Goal: Task Accomplishment & Management: Use online tool/utility

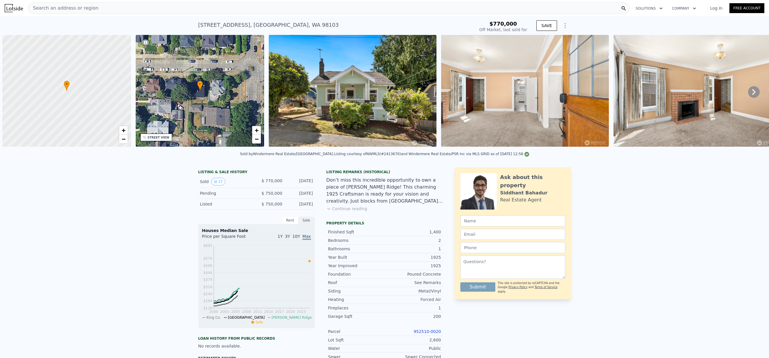
scroll to position [0, 2]
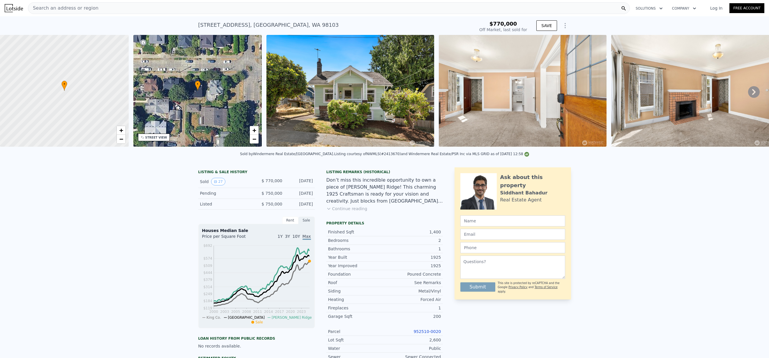
click at [349, 84] on img at bounding box center [350, 91] width 168 height 112
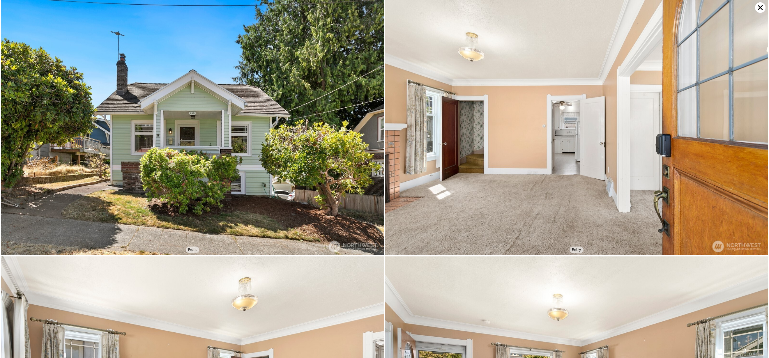
click at [760, 7] on icon at bounding box center [760, 7] width 10 height 10
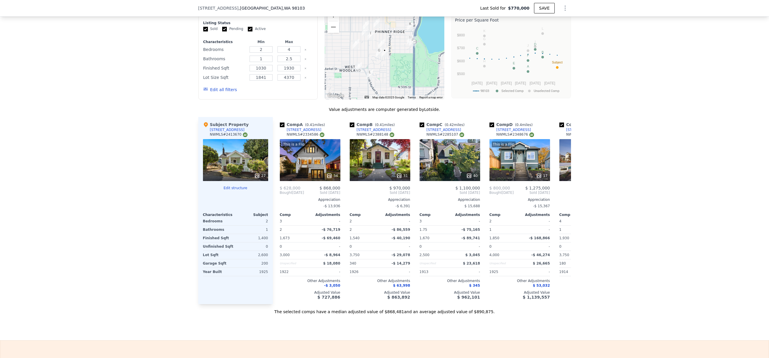
scroll to position [590, 0]
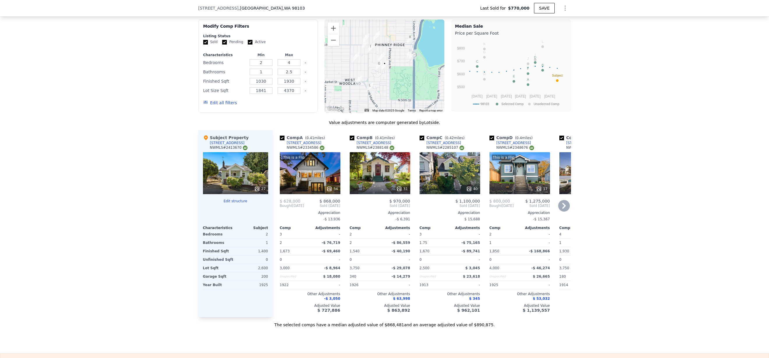
click at [559, 211] on icon at bounding box center [564, 206] width 12 height 12
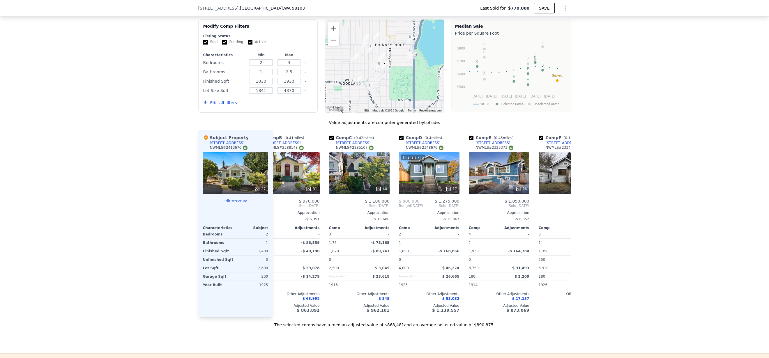
scroll to position [0, 140]
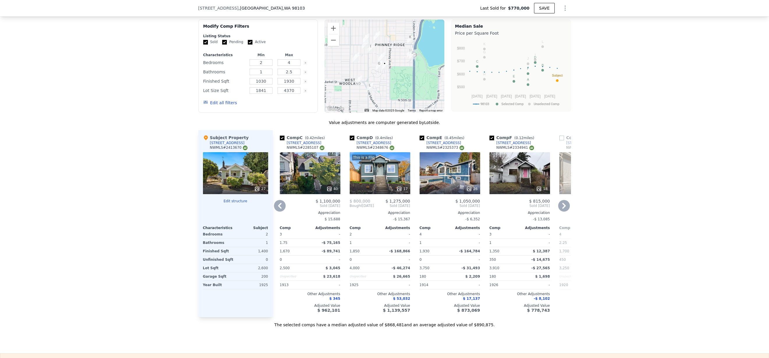
click at [562, 209] on icon at bounding box center [563, 206] width 3 height 6
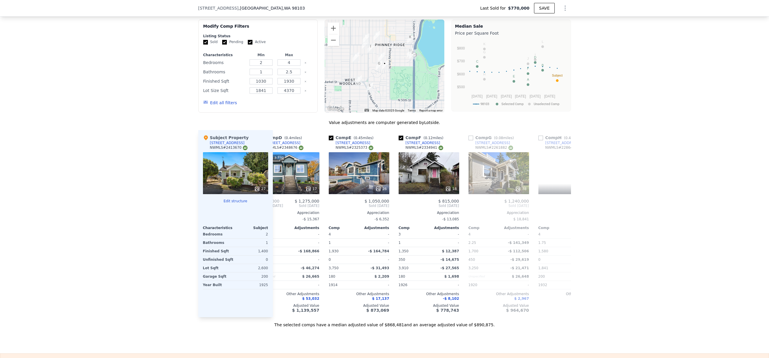
scroll to position [0, 279]
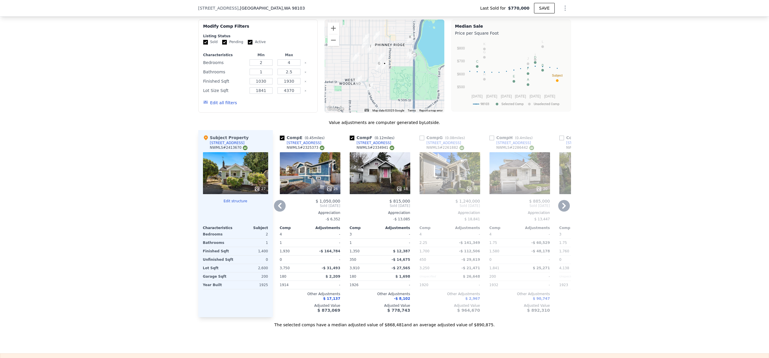
click at [274, 208] on icon at bounding box center [280, 206] width 12 height 12
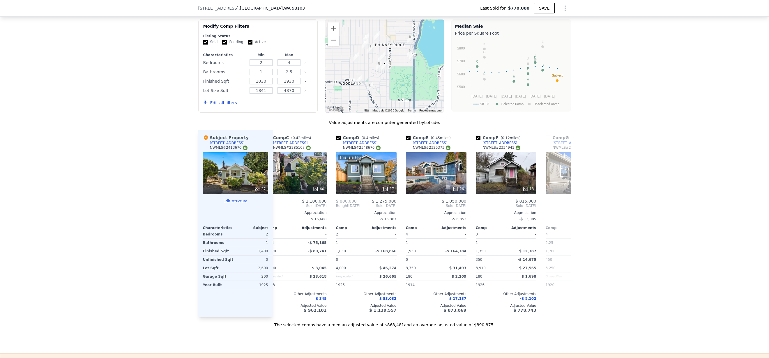
scroll to position [0, 140]
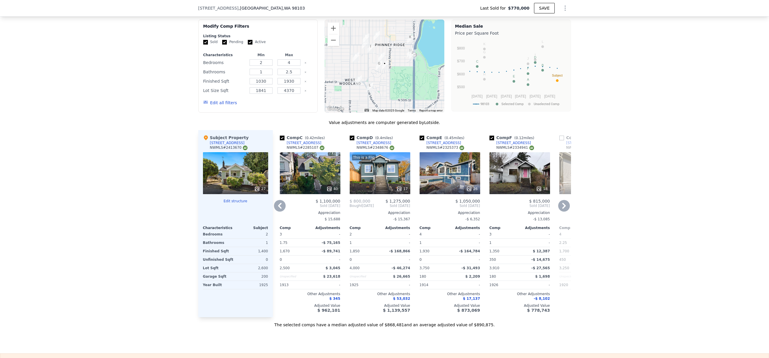
click at [560, 209] on icon at bounding box center [564, 206] width 12 height 12
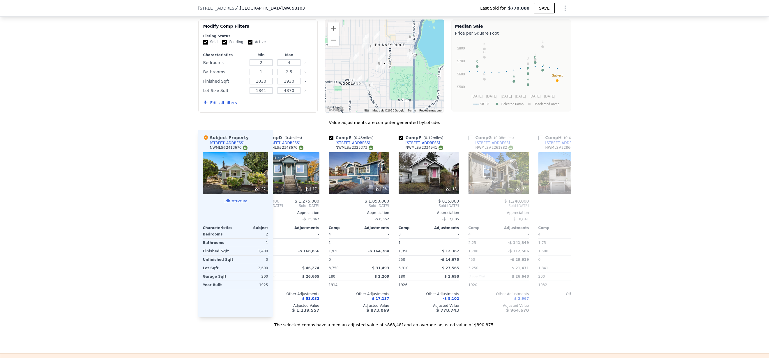
scroll to position [0, 279]
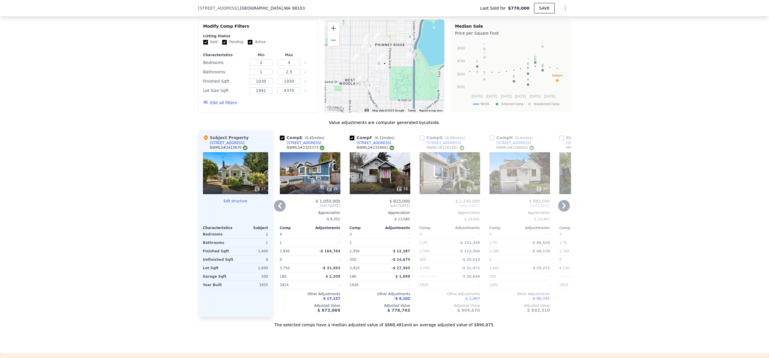
click at [561, 207] on icon at bounding box center [564, 206] width 12 height 12
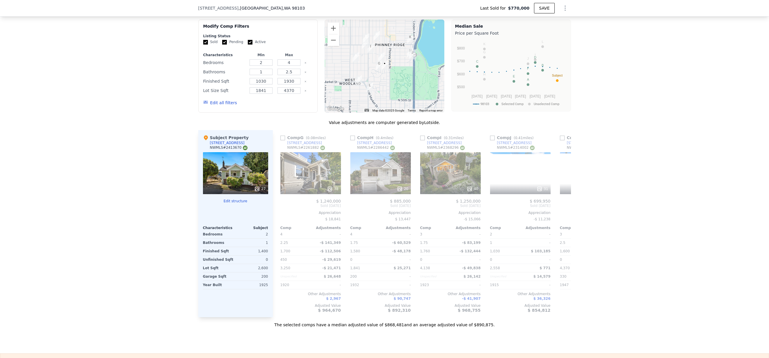
scroll to position [0, 419]
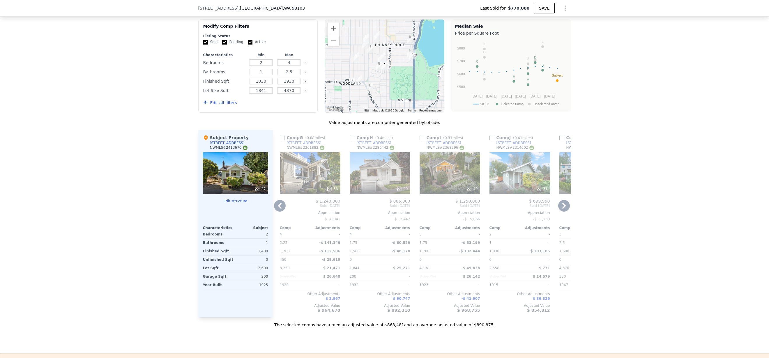
click at [561, 207] on icon at bounding box center [564, 206] width 12 height 12
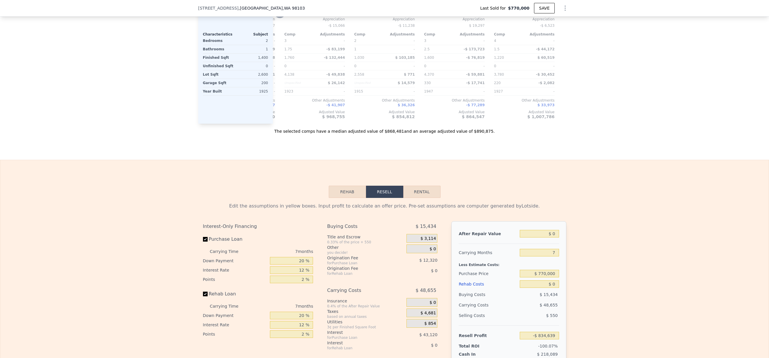
scroll to position [689, 0]
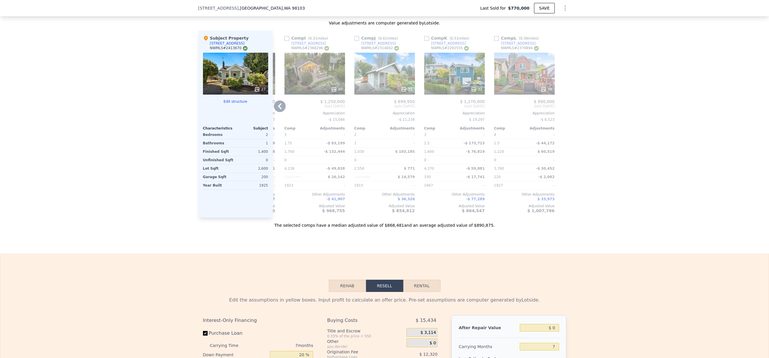
click at [277, 112] on icon at bounding box center [280, 106] width 12 height 12
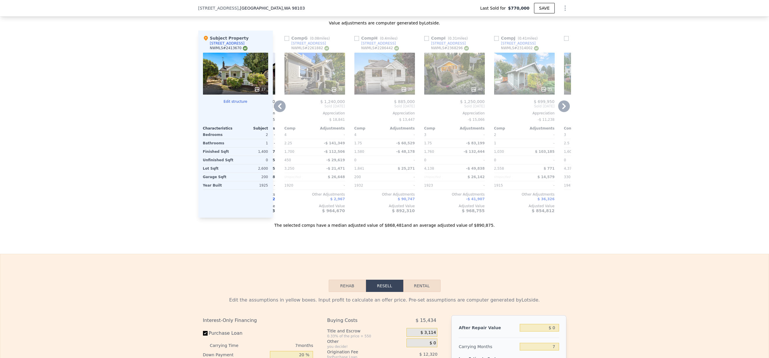
click at [277, 112] on icon at bounding box center [280, 106] width 12 height 12
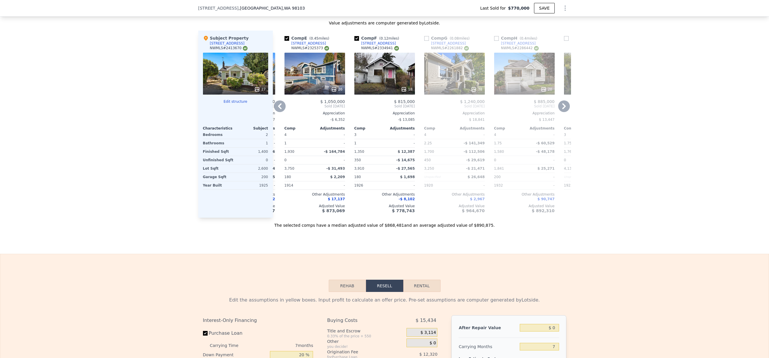
click at [276, 112] on icon at bounding box center [280, 106] width 12 height 12
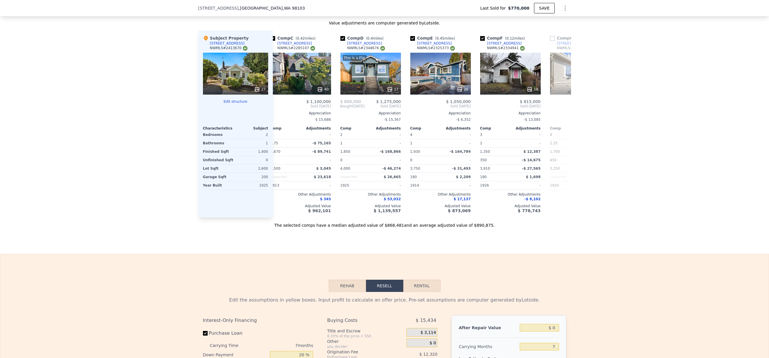
scroll to position [0, 135]
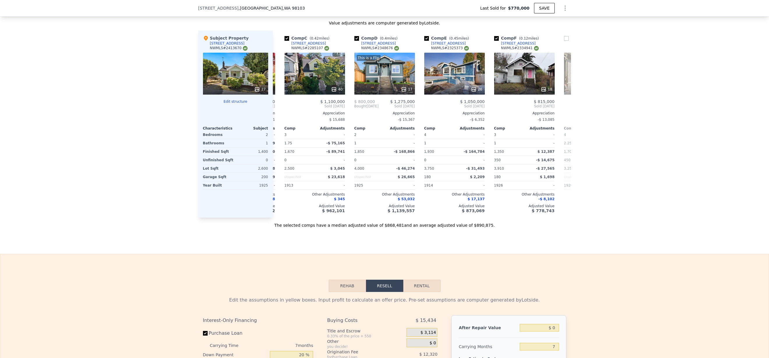
click at [561, 10] on icon "Show Options" at bounding box center [564, 8] width 7 height 7
click at [532, 22] on div "Edit Structure" at bounding box center [537, 23] width 65 height 12
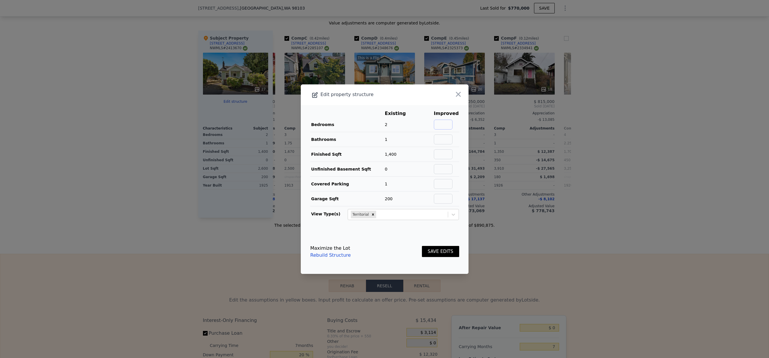
click at [441, 124] on input "text" at bounding box center [443, 125] width 19 height 10
type input "4"
type input "2.5"
click at [337, 175] on td "Unfinished Basement Sqft" at bounding box center [347, 169] width 74 height 15
click at [433, 251] on button "SAVE EDITS" at bounding box center [440, 251] width 37 height 11
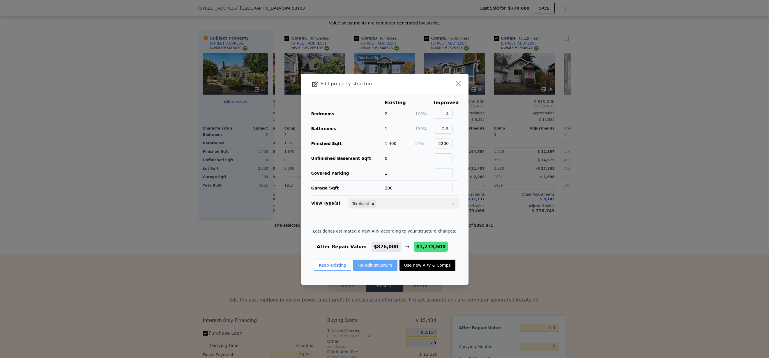
click at [379, 265] on button "Re-edit structure" at bounding box center [375, 265] width 44 height 11
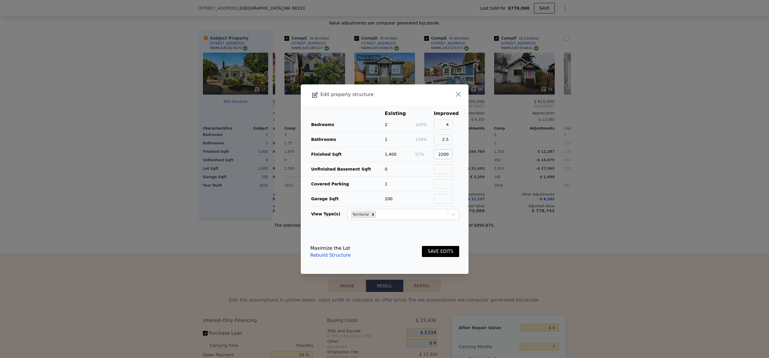
click at [438, 155] on input "2200" at bounding box center [443, 154] width 19 height 10
type input "2230"
click at [440, 252] on button "SAVE EDITS" at bounding box center [440, 251] width 37 height 11
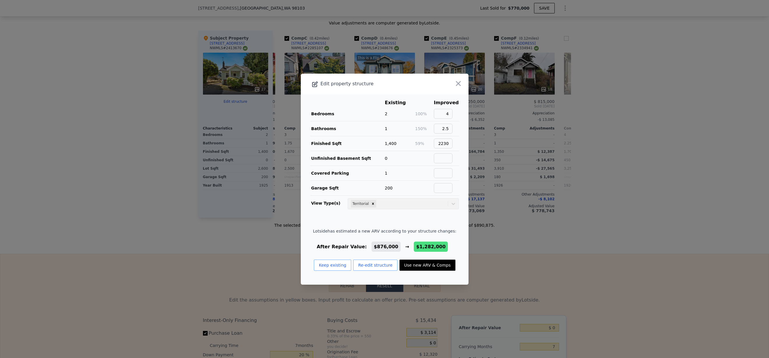
click at [420, 266] on button "Use new ARV & Comps" at bounding box center [427, 265] width 56 height 11
type input "2.75"
type input "1600"
type input "2688"
type input "2500"
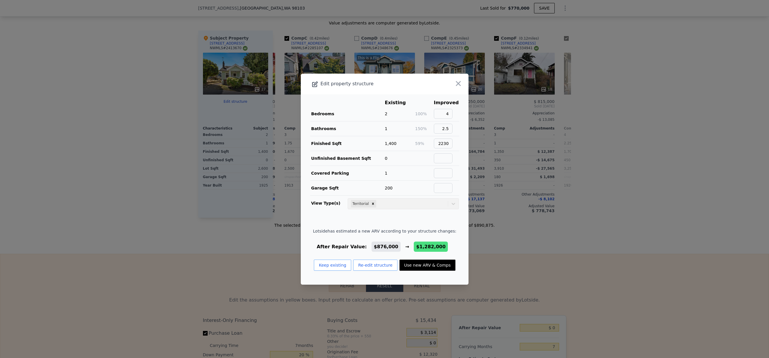
checkbox input "false"
checkbox input "true"
type input "$ 1,282,000"
type input "$ 353,181"
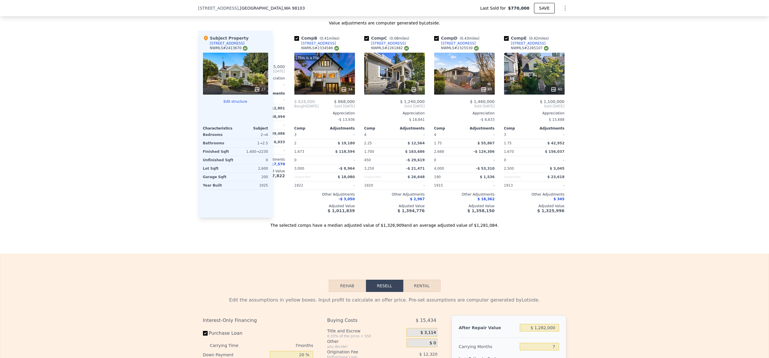
scroll to position [0, 0]
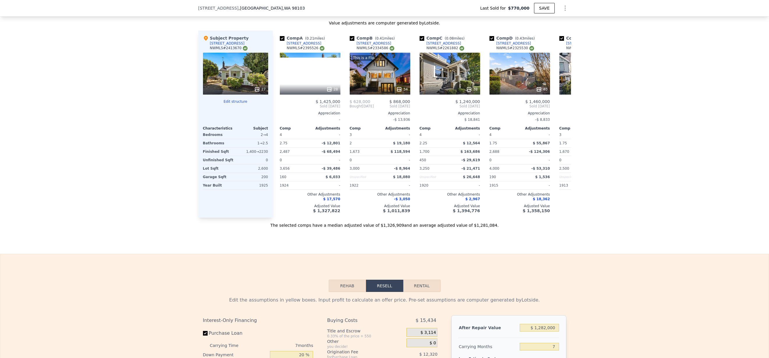
drag, startPoint x: 321, startPoint y: 227, endPoint x: 368, endPoint y: 227, distance: 46.9
click at [368, 227] on div "The selected comps have a median adjusted value of $1,326,909 and an average ad…" at bounding box center [384, 223] width 372 height 10
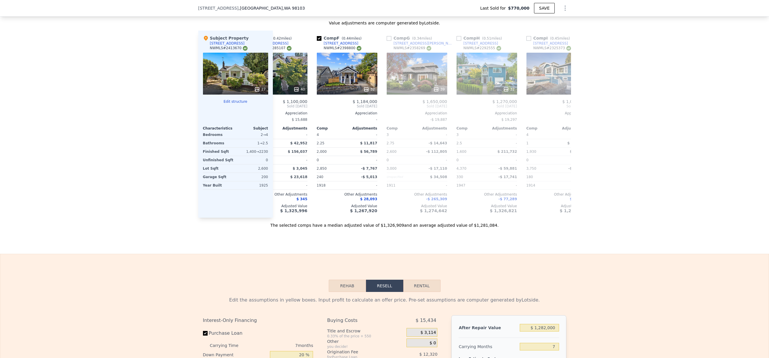
scroll to position [0, 311]
click at [335, 79] on div "32" at bounding box center [347, 74] width 61 height 42
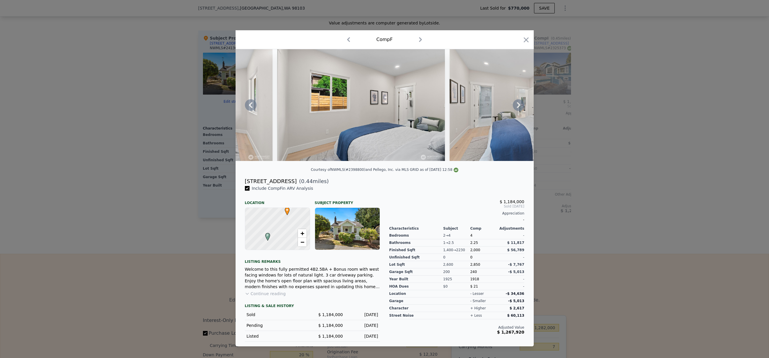
scroll to position [0, 2536]
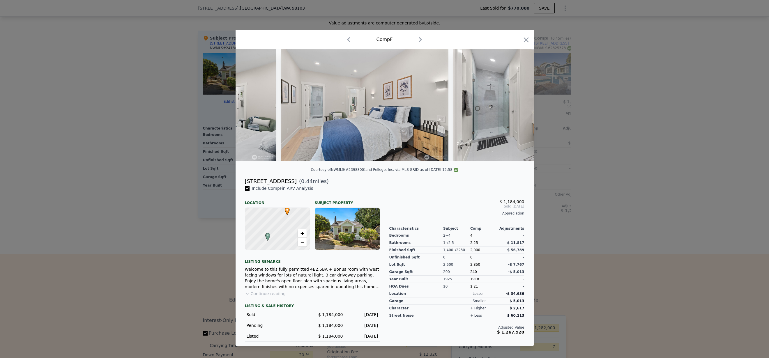
click at [361, 328] on div "[DATE]" at bounding box center [362, 325] width 31 height 6
click at [345, 328] on div "Pending $ 1,184,000 [DATE]" at bounding box center [312, 325] width 135 height 11
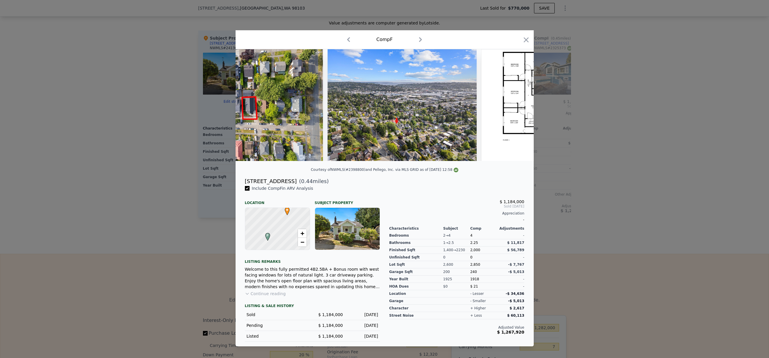
scroll to position [0, 5113]
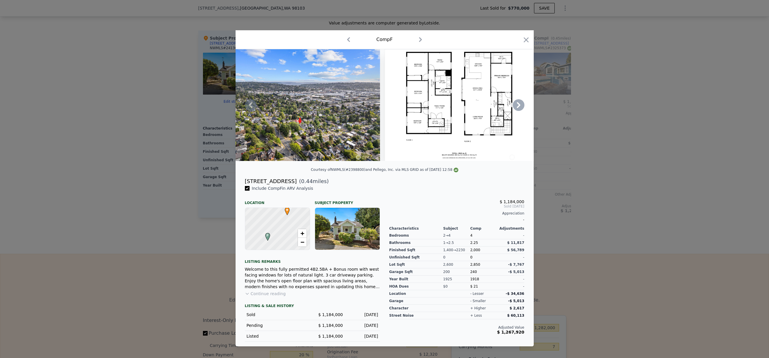
click at [434, 99] on img at bounding box center [458, 105] width 149 height 112
click at [521, 107] on icon at bounding box center [518, 105] width 12 height 12
click at [525, 38] on icon "button" at bounding box center [525, 39] width 5 height 5
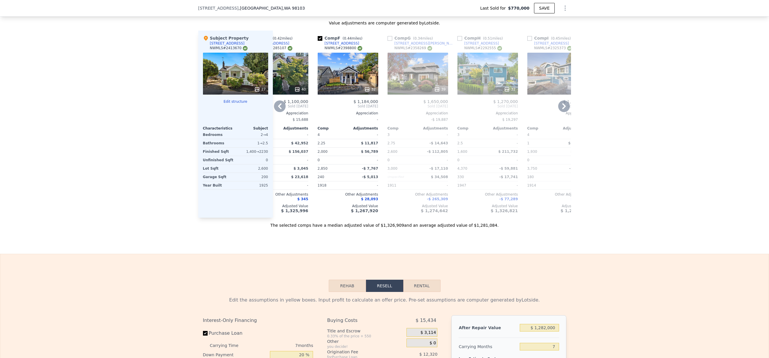
click at [340, 84] on div "32" at bounding box center [347, 74] width 61 height 42
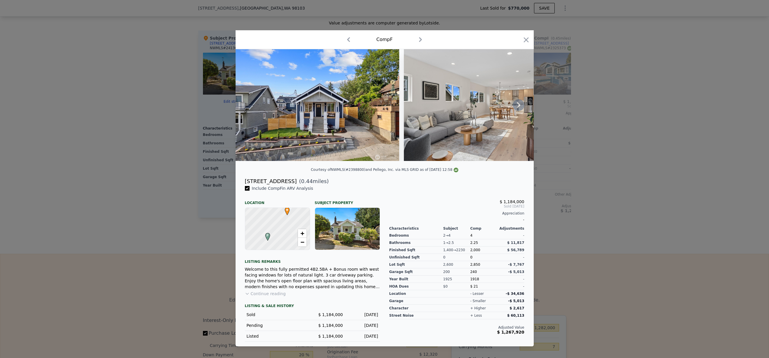
click at [520, 106] on icon at bounding box center [518, 105] width 12 height 12
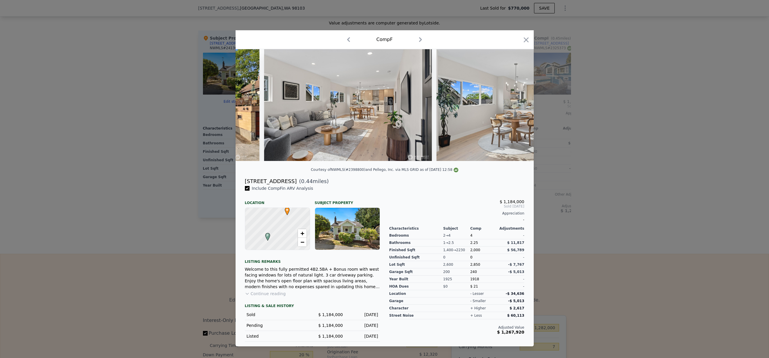
click at [520, 106] on img at bounding box center [520, 105] width 168 height 112
click at [519, 107] on icon at bounding box center [518, 105] width 12 height 12
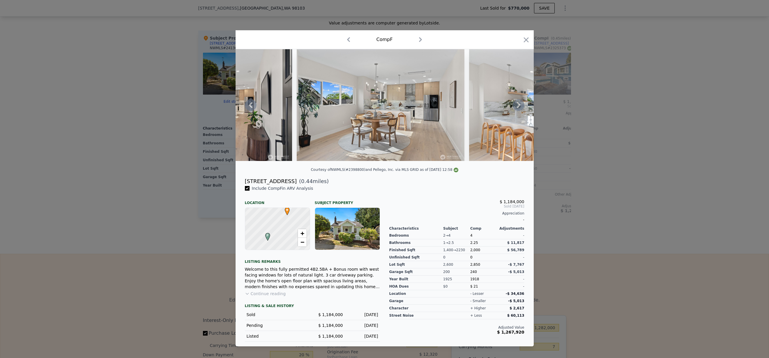
click at [515, 106] on icon at bounding box center [518, 105] width 12 height 12
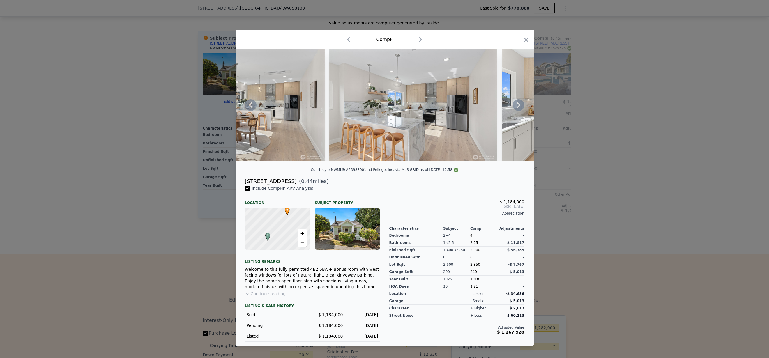
click at [519, 107] on icon at bounding box center [518, 105] width 12 height 12
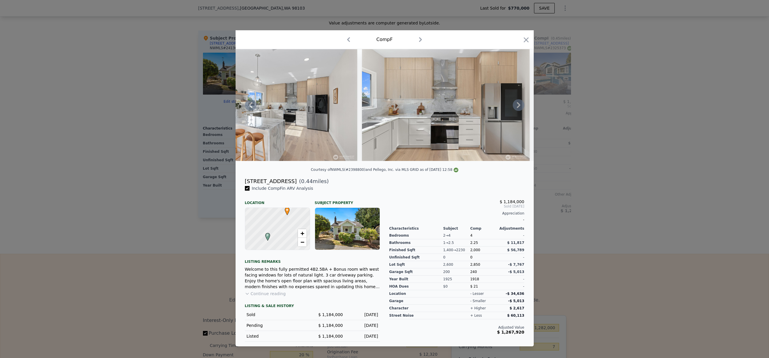
click at [517, 106] on icon at bounding box center [518, 105] width 12 height 12
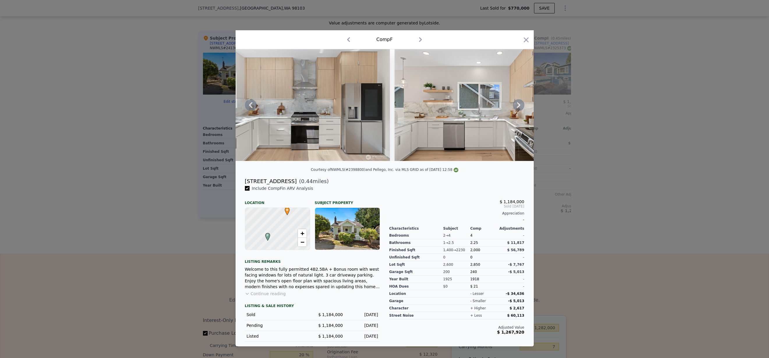
click at [515, 106] on icon at bounding box center [518, 105] width 12 height 12
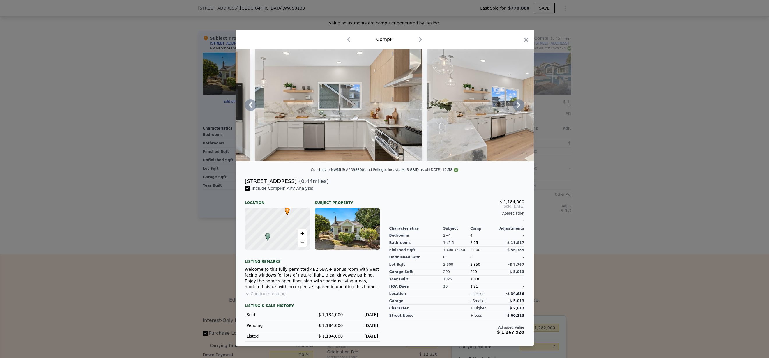
click at [518, 105] on icon at bounding box center [518, 105] width 3 height 6
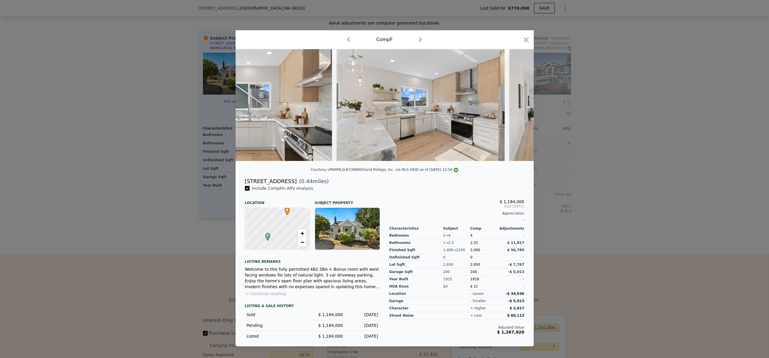
scroll to position [0, 978]
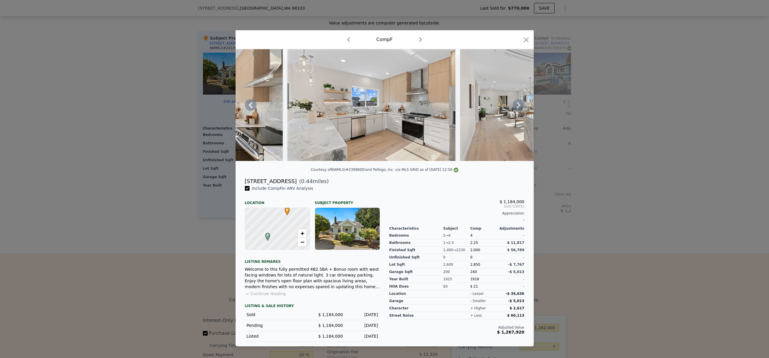
click at [513, 109] on img at bounding box center [544, 105] width 168 height 112
click at [515, 108] on icon at bounding box center [518, 105] width 12 height 12
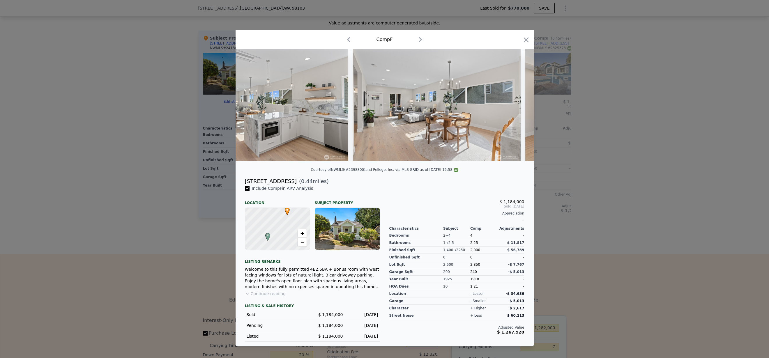
click at [515, 108] on div at bounding box center [384, 105] width 298 height 112
click at [516, 108] on icon at bounding box center [518, 105] width 12 height 12
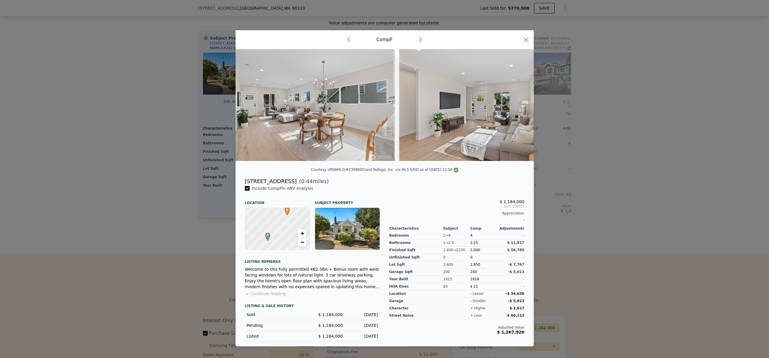
scroll to position [0, 1397]
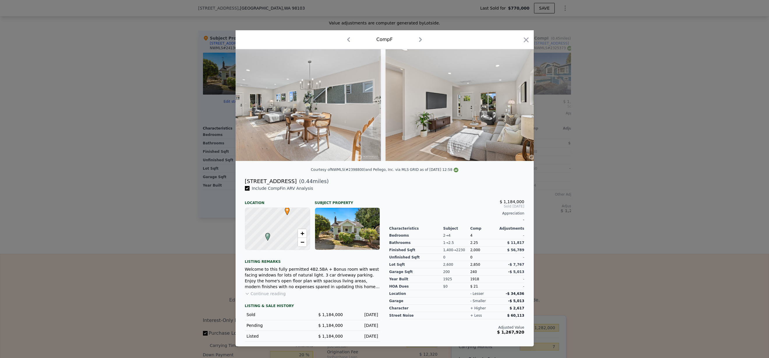
click at [516, 108] on div at bounding box center [384, 105] width 298 height 112
click at [521, 107] on icon at bounding box center [518, 105] width 12 height 12
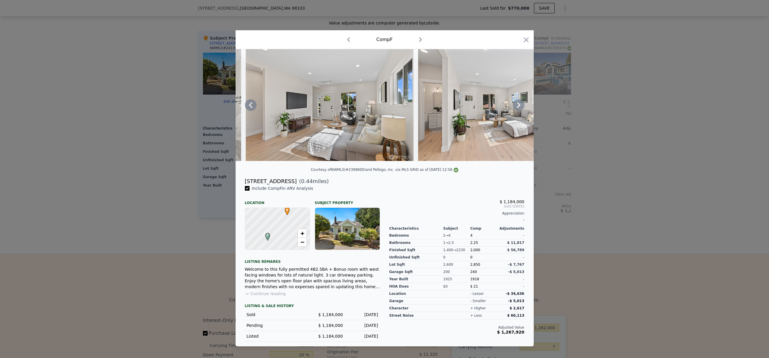
click at [517, 106] on icon at bounding box center [518, 105] width 12 height 12
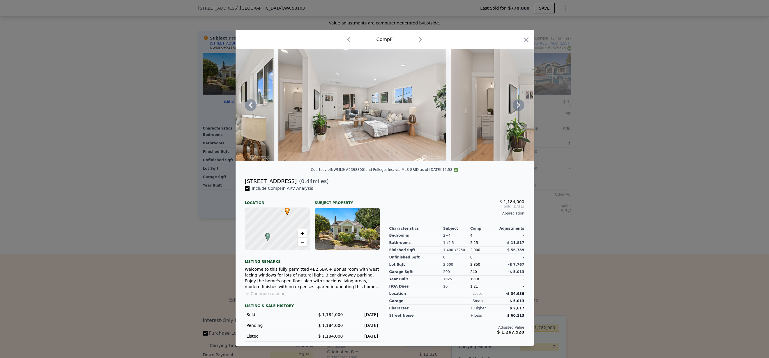
click at [517, 105] on icon at bounding box center [518, 105] width 12 height 12
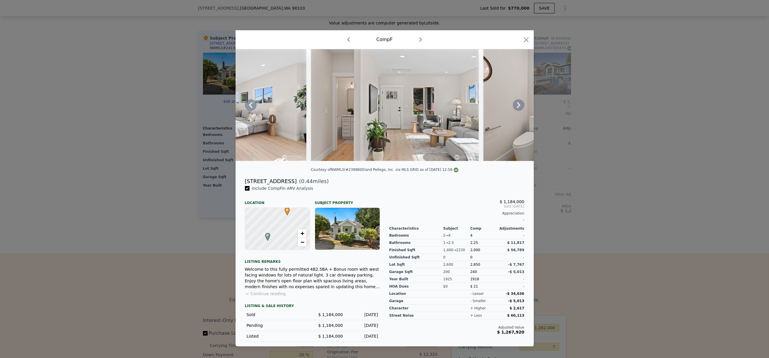
click at [517, 105] on icon at bounding box center [518, 105] width 12 height 12
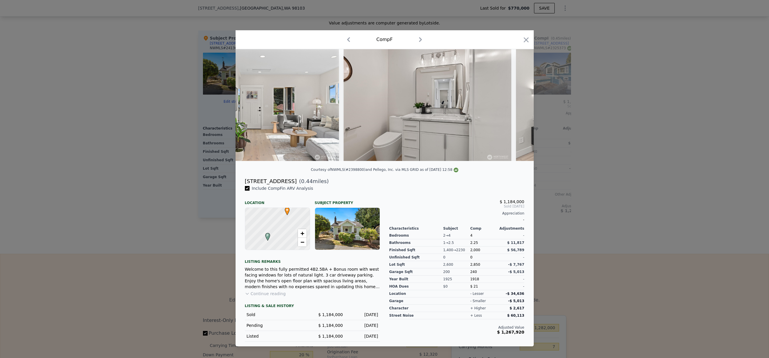
click at [517, 105] on div at bounding box center [384, 105] width 298 height 112
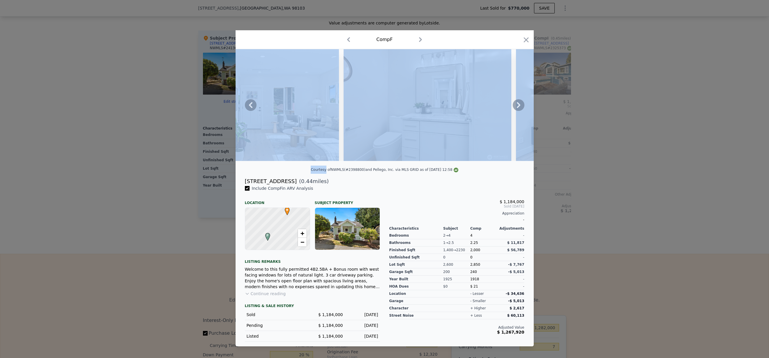
click at [517, 105] on icon at bounding box center [518, 105] width 12 height 12
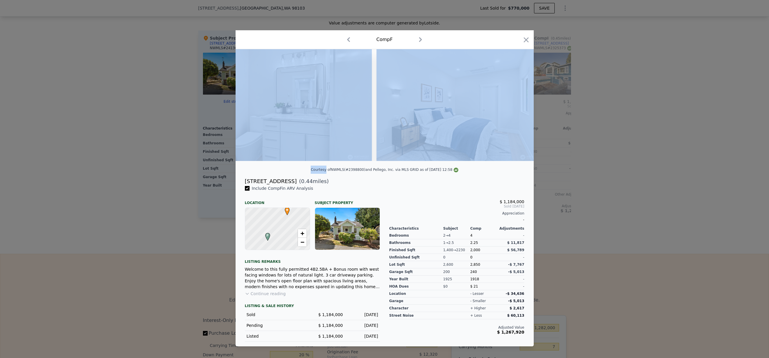
scroll to position [0, 2095]
click at [519, 108] on icon at bounding box center [518, 105] width 12 height 12
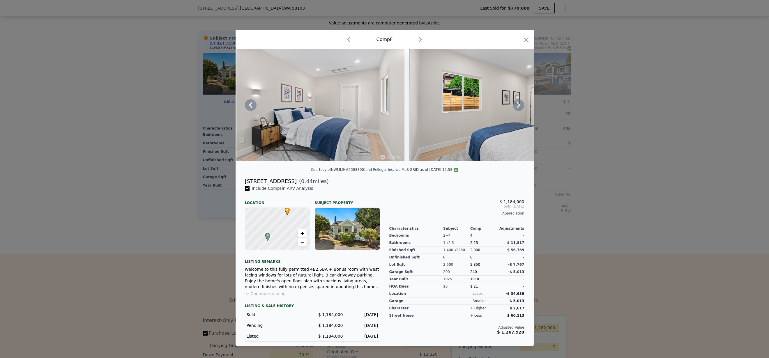
click at [522, 106] on icon at bounding box center [518, 105] width 12 height 12
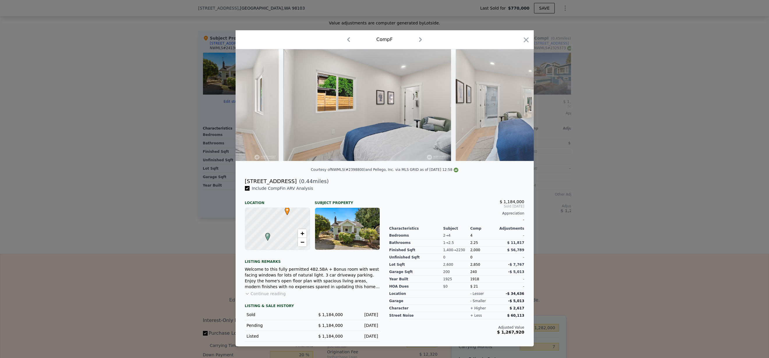
scroll to position [0, 2375]
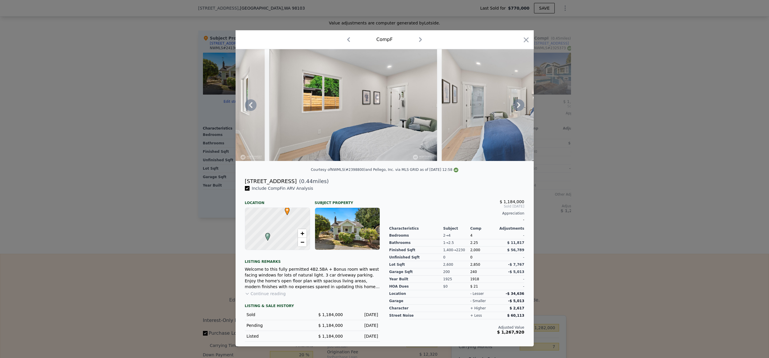
click at [519, 107] on icon at bounding box center [518, 105] width 12 height 12
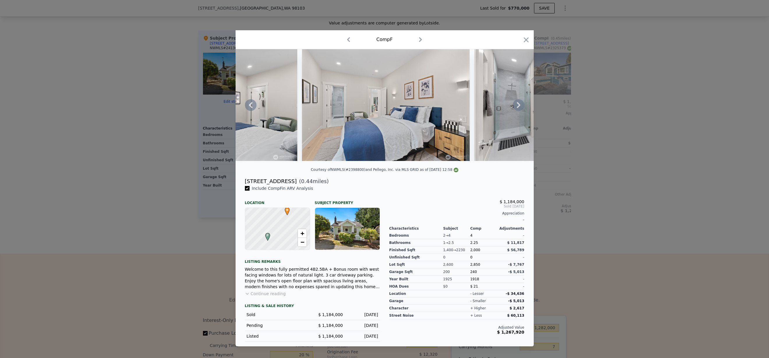
click at [519, 107] on icon at bounding box center [518, 105] width 12 height 12
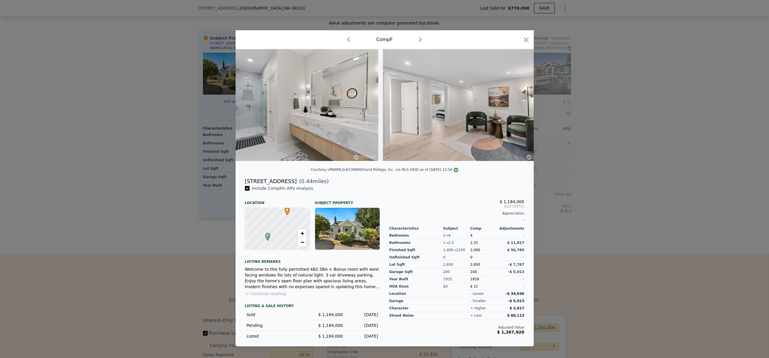
scroll to position [0, 2794]
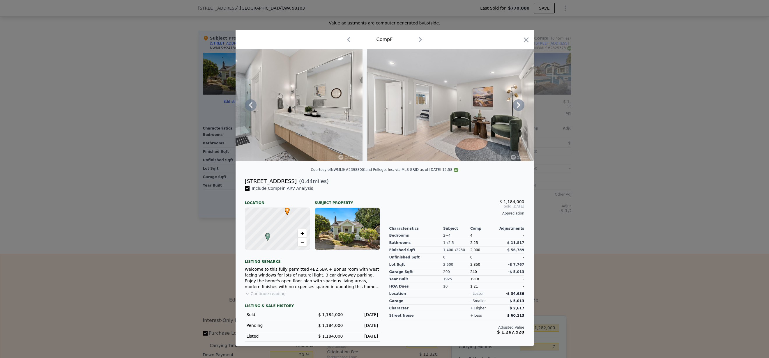
click at [526, 106] on img at bounding box center [451, 105] width 168 height 112
click at [515, 107] on icon at bounding box center [518, 105] width 12 height 12
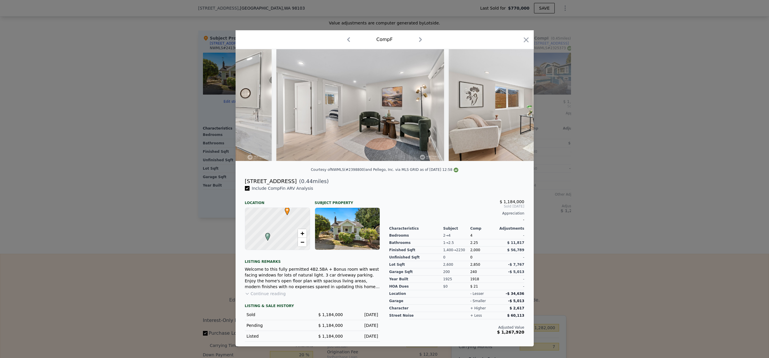
scroll to position [0, 2933]
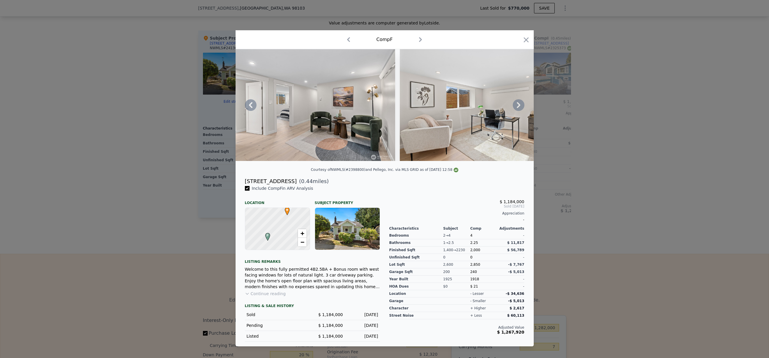
click at [520, 106] on icon at bounding box center [518, 105] width 12 height 12
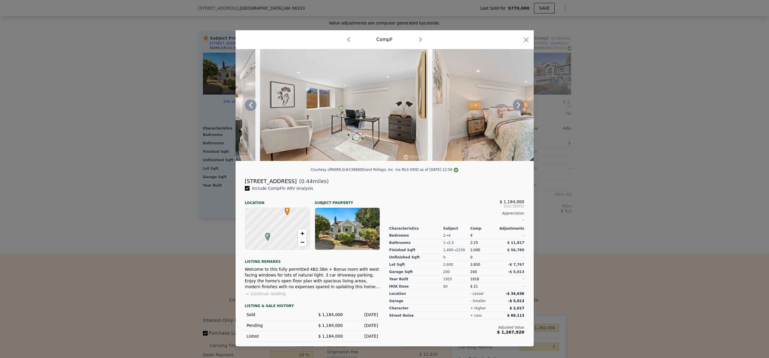
click at [520, 106] on icon at bounding box center [518, 105] width 12 height 12
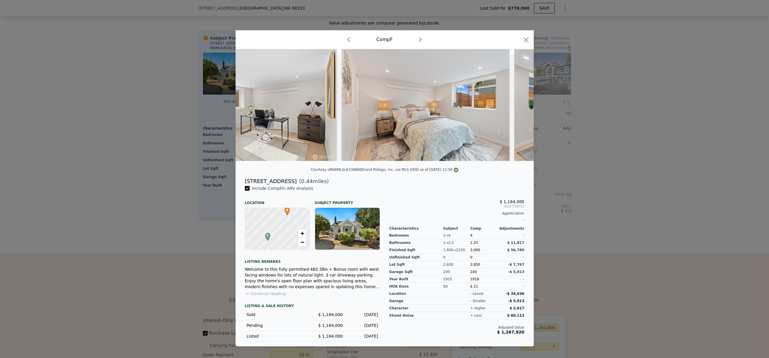
scroll to position [0, 3213]
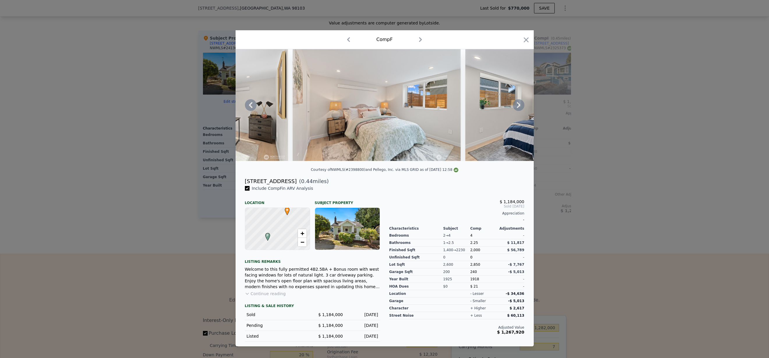
click at [520, 106] on icon at bounding box center [518, 105] width 12 height 12
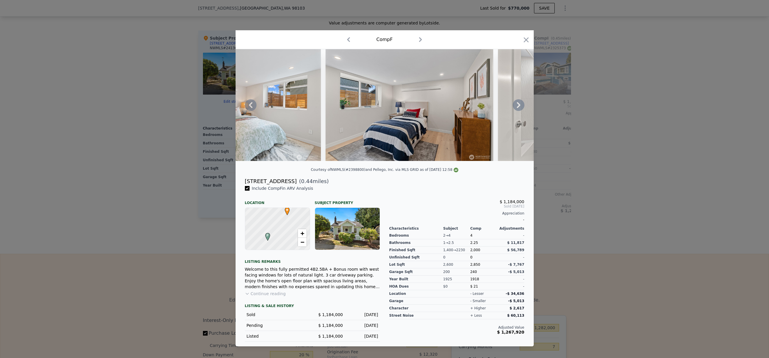
click at [513, 106] on icon at bounding box center [518, 105] width 12 height 12
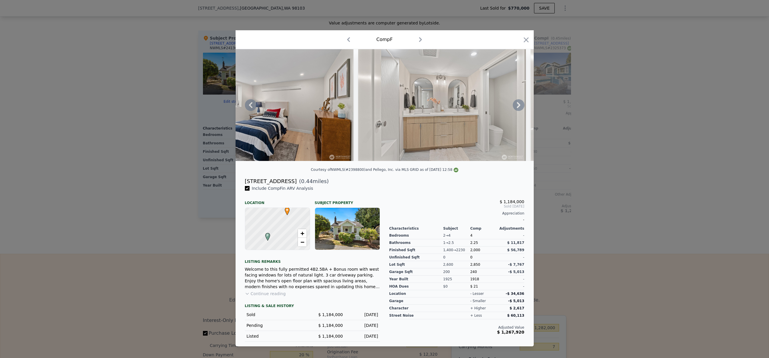
click at [515, 108] on icon at bounding box center [518, 105] width 12 height 12
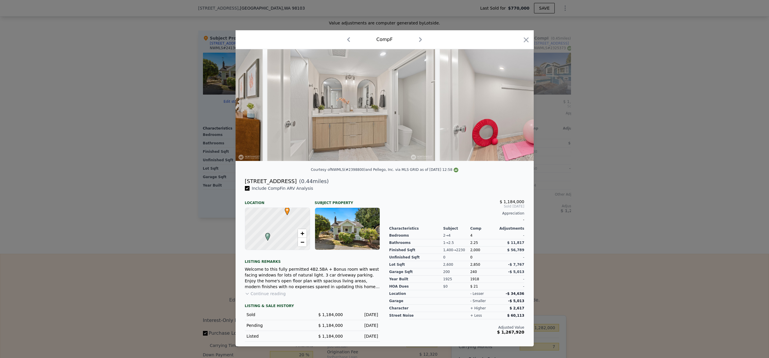
scroll to position [0, 3632]
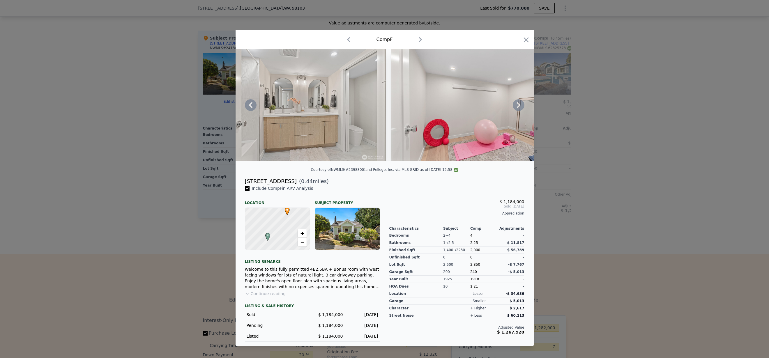
click at [518, 108] on icon at bounding box center [518, 105] width 12 height 12
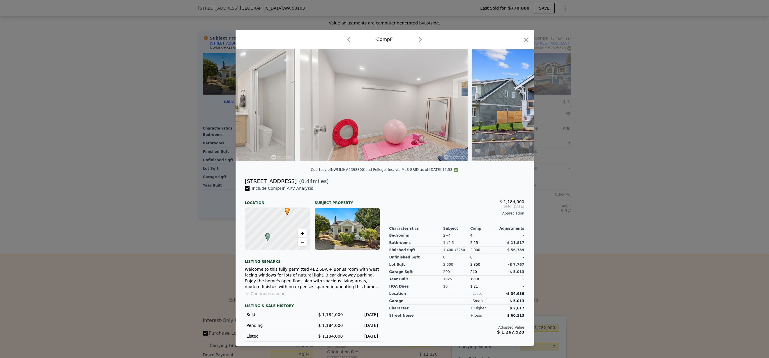
scroll to position [0, 3772]
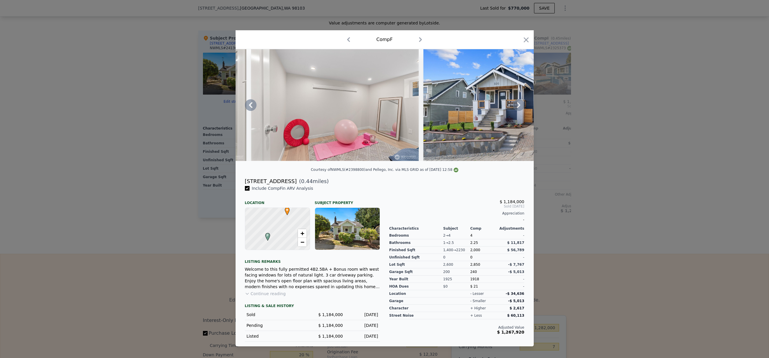
click at [519, 107] on icon at bounding box center [518, 105] width 12 height 12
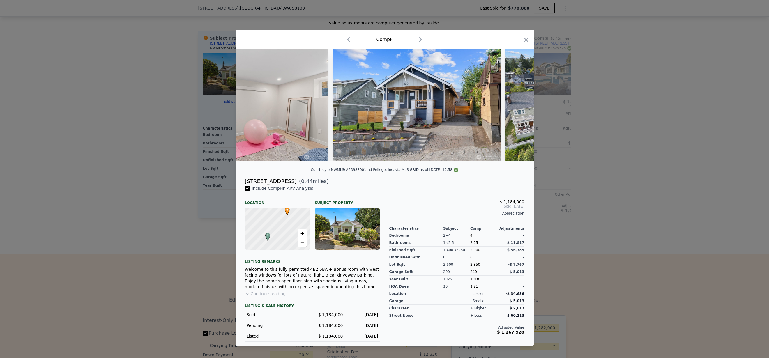
scroll to position [0, 3911]
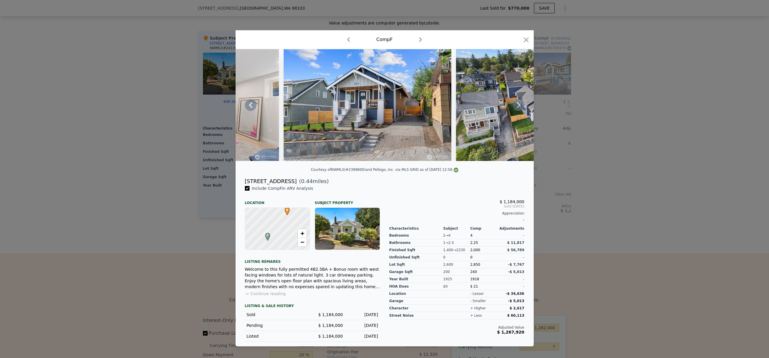
click at [513, 109] on icon at bounding box center [518, 105] width 12 height 12
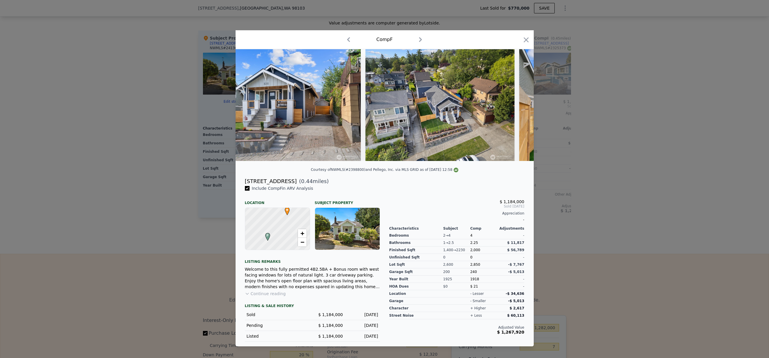
scroll to position [0, 4051]
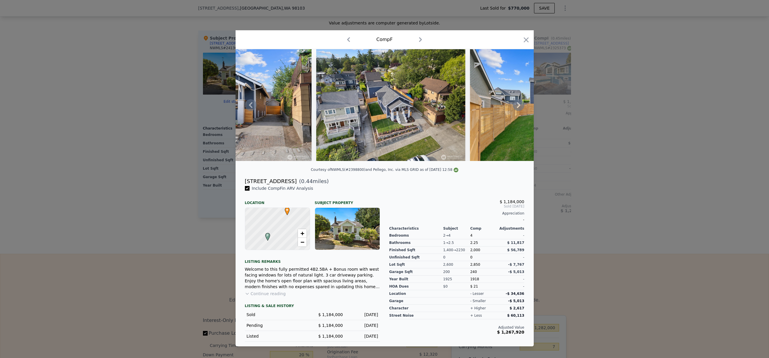
click at [515, 108] on icon at bounding box center [518, 105] width 12 height 12
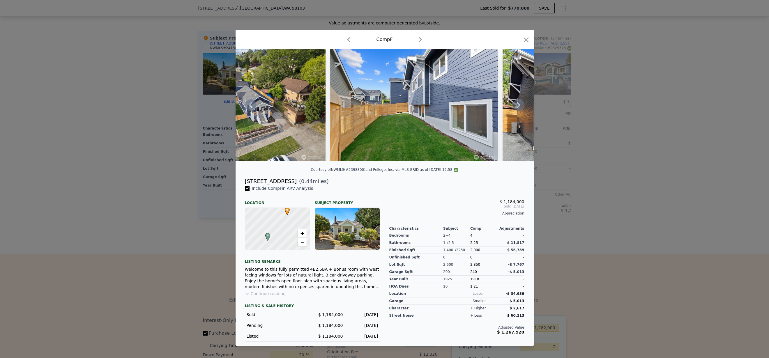
click at [516, 108] on icon at bounding box center [518, 105] width 12 height 12
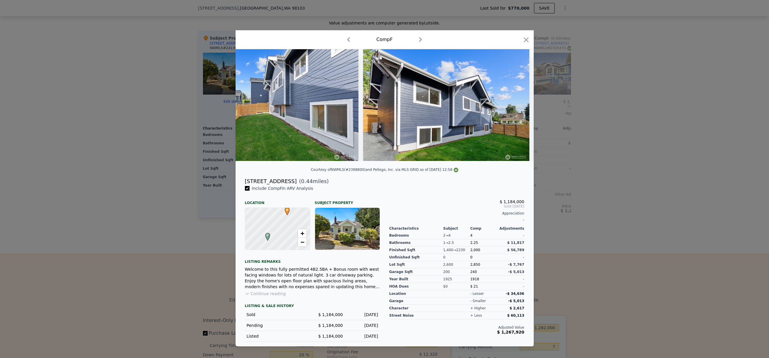
scroll to position [0, 4330]
click at [514, 107] on icon at bounding box center [518, 105] width 12 height 12
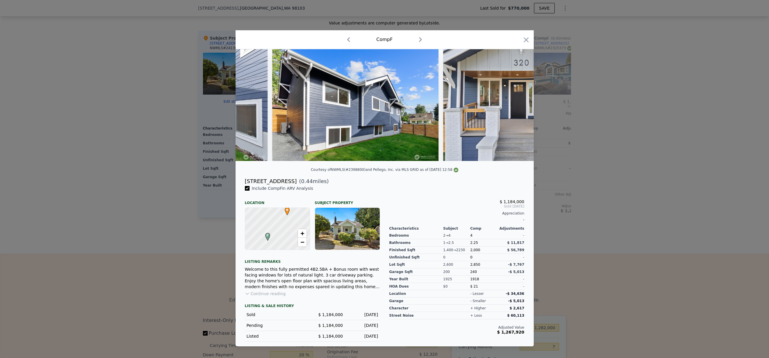
scroll to position [0, 4470]
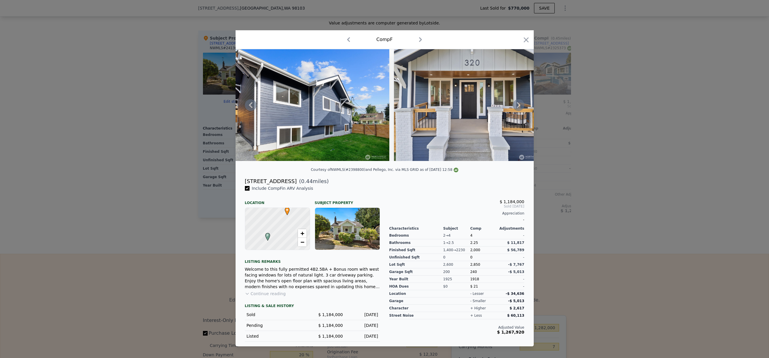
click at [512, 108] on img at bounding box center [468, 105] width 149 height 112
click at [515, 107] on icon at bounding box center [518, 105] width 12 height 12
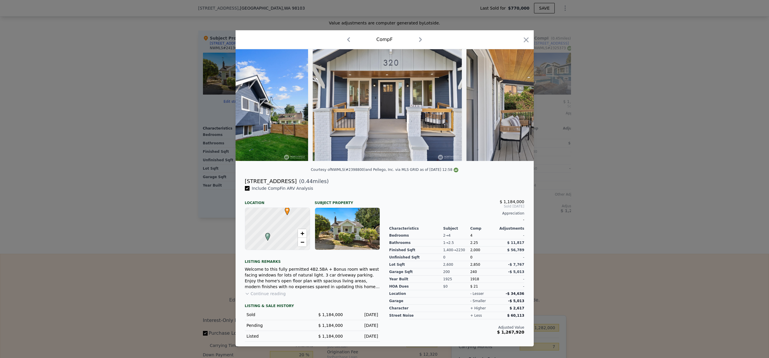
scroll to position [0, 4610]
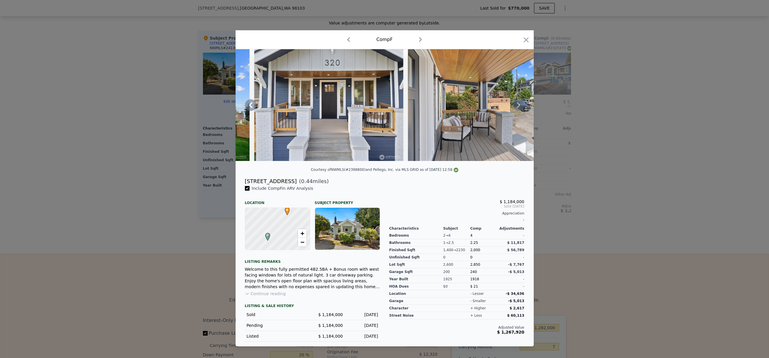
click at [519, 106] on icon at bounding box center [518, 105] width 12 height 12
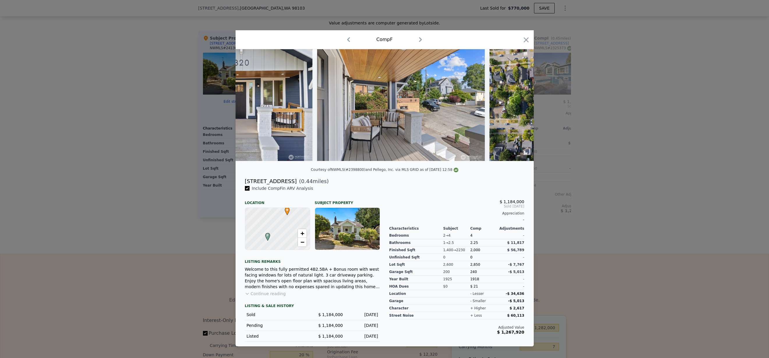
scroll to position [0, 4749]
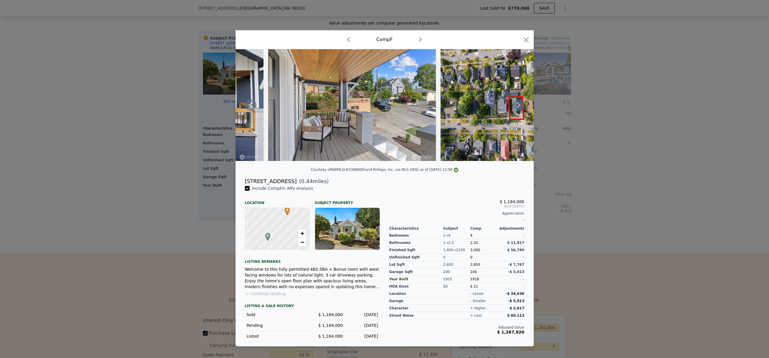
click at [516, 106] on icon at bounding box center [518, 105] width 12 height 12
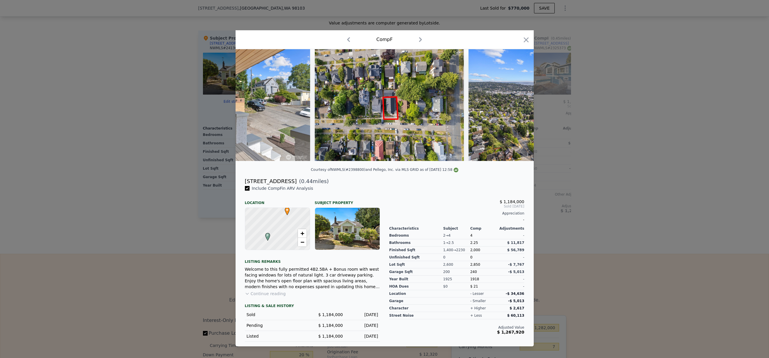
scroll to position [0, 4889]
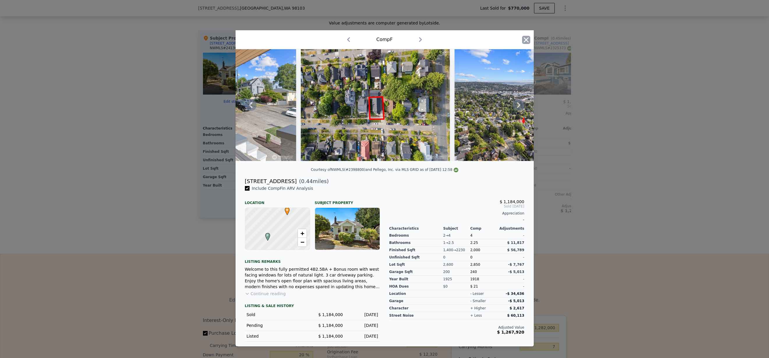
click at [527, 38] on icon "button" at bounding box center [526, 40] width 8 height 8
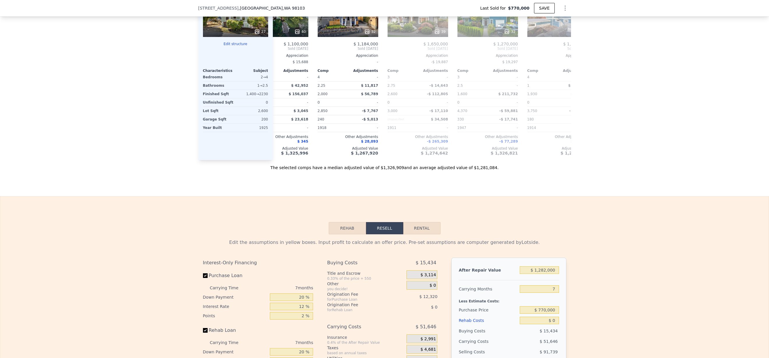
scroll to position [882, 0]
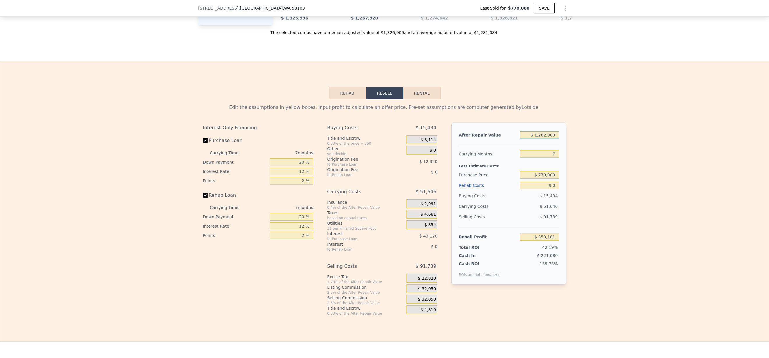
drag, startPoint x: 540, startPoint y: 144, endPoint x: 544, endPoint y: 143, distance: 3.7
click at [544, 139] on input "$ 1,282,000" at bounding box center [538, 135] width 39 height 8
type input "$ 125,000"
type input "-$ 718,822"
type input "$ 1,250,000"
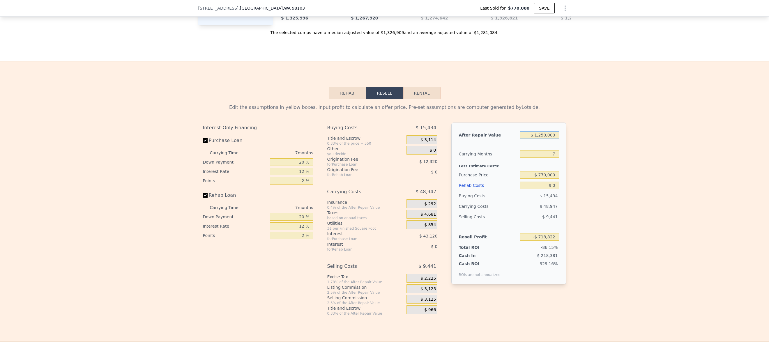
type input "$ 323,531"
type input "$ 1,250,000"
click at [552, 158] on input "7" at bounding box center [538, 154] width 39 height 8
type input "5"
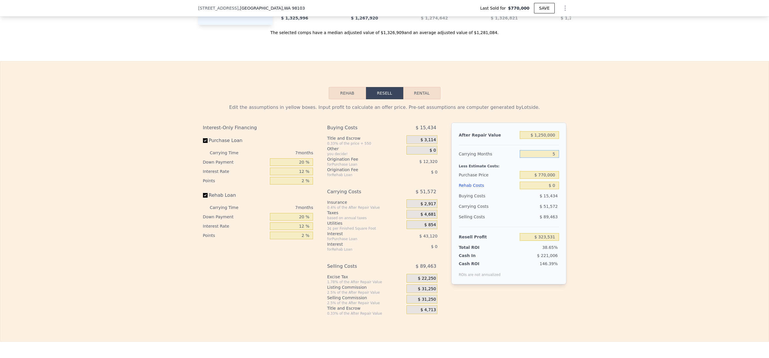
type input "$ 338,267"
type input "6"
type input "$ 330,899"
type input "6"
drag, startPoint x: 624, startPoint y: 189, endPoint x: 601, endPoint y: 189, distance: 23.0
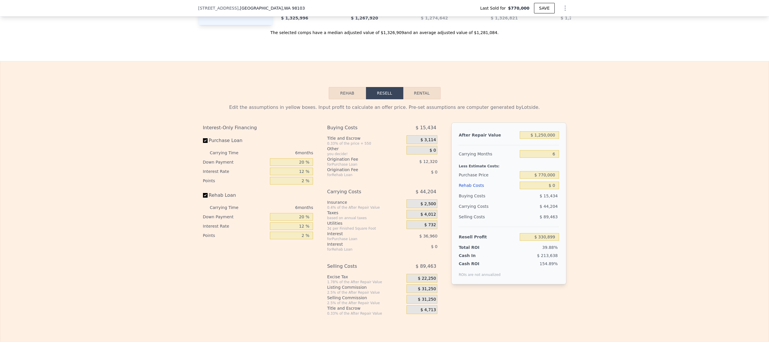
click at [624, 189] on div "Edit the assumptions in yellow boxes. Input profit to calculate an offer price.…" at bounding box center [384, 207] width 768 height 217
click at [552, 189] on input "$ 0" at bounding box center [538, 186] width 39 height 8
type input "$ 2"
type input "$ 330,897"
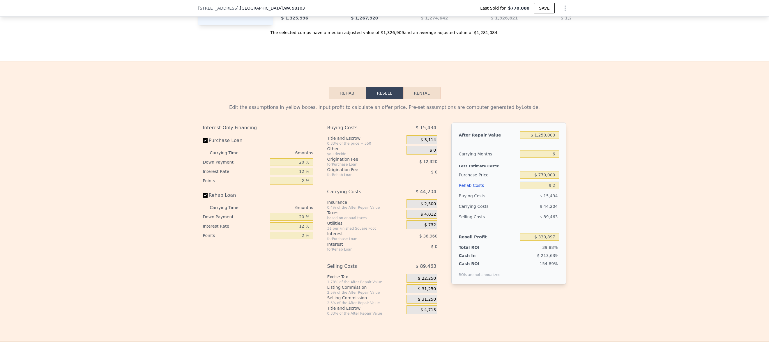
type input "$ 20"
type input "$ 330,879"
type input "$ 200"
type input "$ 330,684"
type input "$ 2,000"
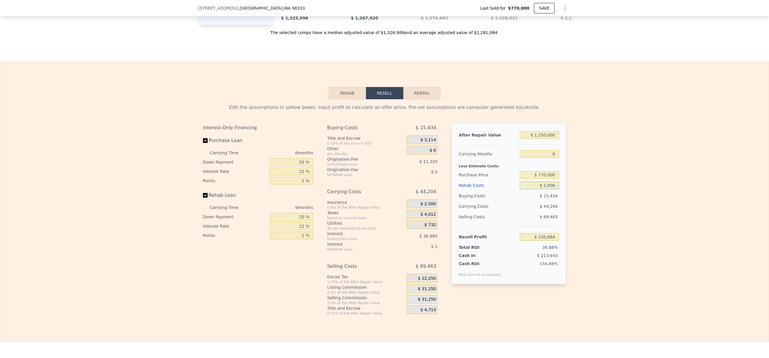
type input "$ 328,771"
type input "$ 20,000"
type input "$ 309,619"
type input "$ 200,000"
type input "$ 118,099"
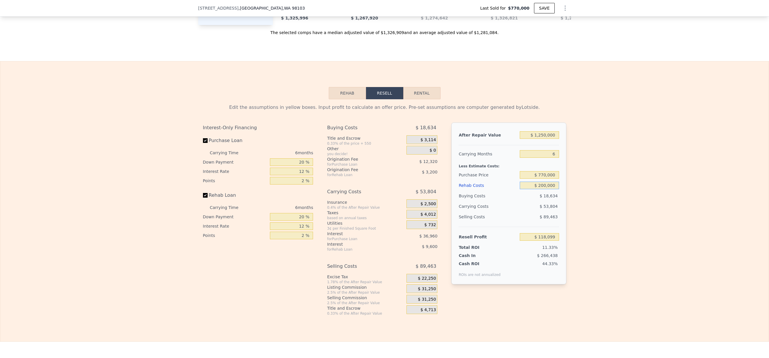
type input "$ 200,000"
click at [632, 220] on div "Edit the assumptions in yellow boxes. Input profit to calculate an offer price.…" at bounding box center [384, 207] width 768 height 217
click at [299, 166] on input "20 %" at bounding box center [291, 162] width 43 height 8
type input "5 %"
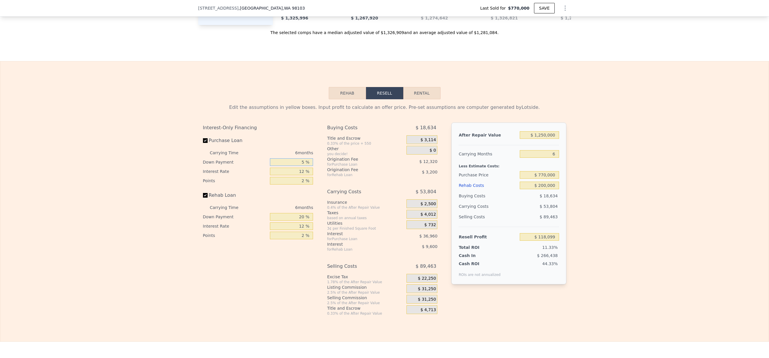
type input "$ 108,859"
type input "5 %"
click at [299, 199] on div "Rehab Loan" at bounding box center [258, 196] width 110 height 13
click at [300, 221] on input "20 %" at bounding box center [291, 217] width 43 height 8
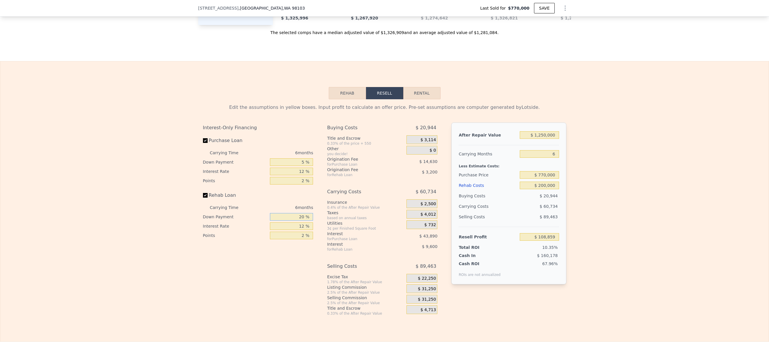
type input "5 %"
type input "$ 106,459"
type input "5 %"
click at [302, 185] on input "2 %" at bounding box center [291, 181] width 43 height 8
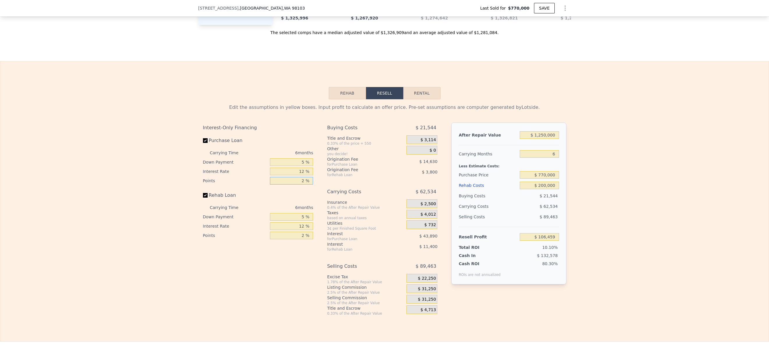
click at [302, 185] on input "2 %" at bounding box center [291, 181] width 43 height 8
click at [299, 185] on input "2 %" at bounding box center [291, 181] width 43 height 8
drag, startPoint x: 302, startPoint y: 190, endPoint x: 296, endPoint y: 190, distance: 6.4
click at [296, 185] on input "2 %" at bounding box center [291, 181] width 43 height 8
type input "3 %"
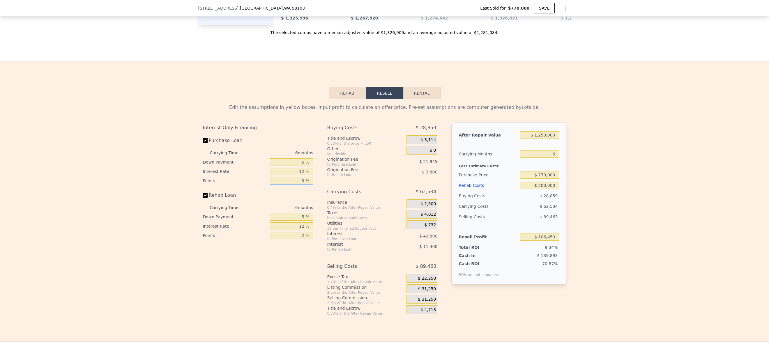
type input "$ 99,144"
type input "3 %"
click at [301, 239] on input "2 %" at bounding box center [291, 236] width 43 height 8
type input "3 %"
type input "$ 97,244"
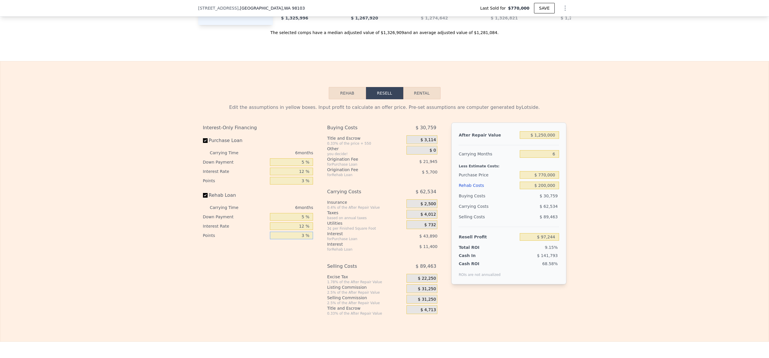
type input "3 %"
click at [313, 298] on div "Interest-Only Financing Purchase Loan Carrying Time 6 months Down Payment 5 % I…" at bounding box center [260, 219] width 115 height 193
click at [302, 270] on div "Interest-Only Financing Purchase Loan Carrying Time 6 months Down Payment 5 % I…" at bounding box center [260, 219] width 115 height 193
click at [301, 185] on input "3 %" at bounding box center [291, 181] width 43 height 8
type input "3.2 %"
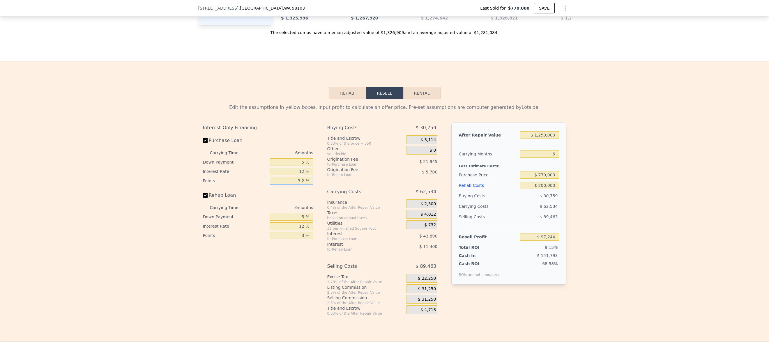
type input "$ 95,781"
type input "3.25 %"
type input "$ 95,415"
type input "3.25 %"
click at [302, 221] on input "5 %" at bounding box center [291, 217] width 43 height 8
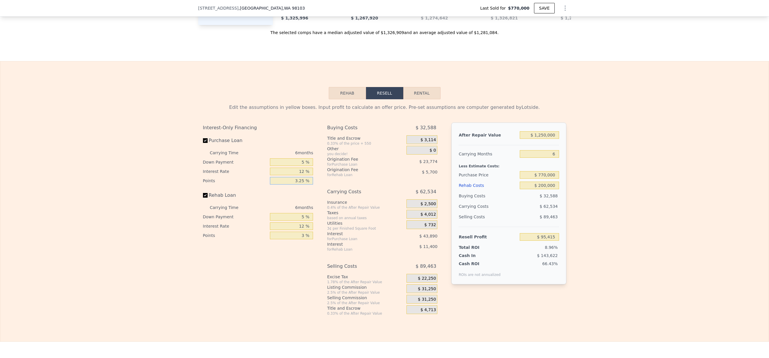
drag, startPoint x: 297, startPoint y: 189, endPoint x: 300, endPoint y: 189, distance: 3.5
click at [300, 185] on input "3.25 %" at bounding box center [291, 181] width 43 height 8
click at [302, 239] on input "3 %" at bounding box center [291, 236] width 43 height 8
type input "3.2 %"
type input "$ 95,035"
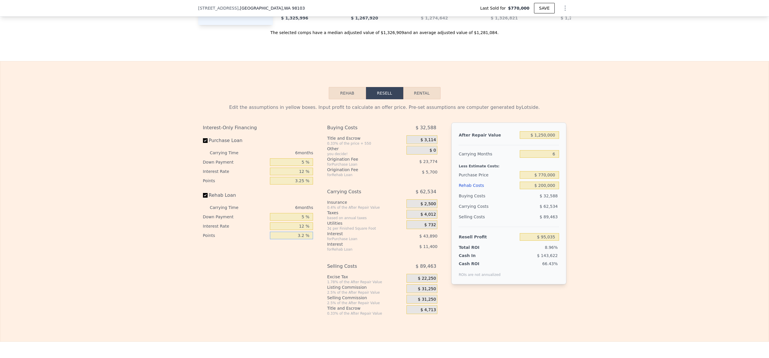
type input "3.25 %"
type input "$ 94,940"
type input "3.25 %"
click at [418, 187] on div "Buying Costs $ 33,063 Title and Escrow 0.33% of the price + 550 $ 3,114 Other y…" at bounding box center [382, 219] width 110 height 193
click at [301, 185] on input "3.25 %" at bounding box center [291, 181] width 43 height 8
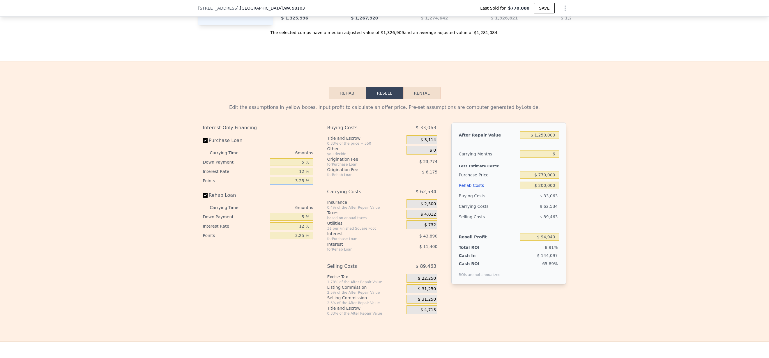
type input "3.2 %"
type input "$ 95,306"
type input "3.20 %"
click at [299, 239] on input "3.25 %" at bounding box center [291, 236] width 43 height 8
type input "3.2 %"
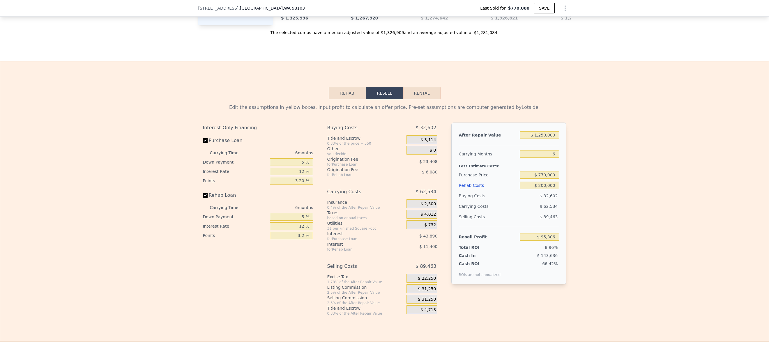
type input "$ 95,401"
type input "3.20 %"
click at [382, 194] on div "Buying Costs $ 32,602 Title and Escrow 0.33% of the price + 550 $ 3,114 Other y…" at bounding box center [382, 219] width 110 height 193
drag, startPoint x: 420, startPoint y: 171, endPoint x: 441, endPoint y: 180, distance: 22.8
click at [441, 180] on div "Interest-Only Financing Purchase Loan Carrying Time 6 months Down Payment 5 % I…" at bounding box center [384, 219] width 363 height 193
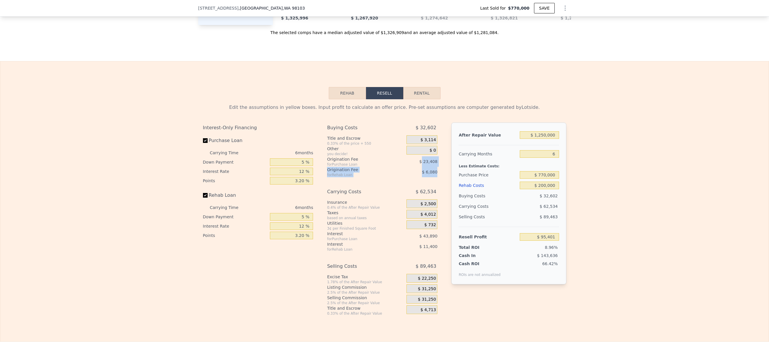
click at [437, 182] on div "Buying Costs $ 32,602 Title and Escrow 0.33% of the price + 550 $ 3,114 Other y…" at bounding box center [384, 219] width 115 height 193
drag, startPoint x: 437, startPoint y: 182, endPoint x: 417, endPoint y: 171, distance: 22.3
click at [417, 171] on div "Buying Costs $ 32,602 Title and Escrow 0.33% of the price + 550 $ 3,114 Other y…" at bounding box center [384, 219] width 115 height 193
click at [414, 167] on div "$ 23,408" at bounding box center [415, 161] width 43 height 10
drag, startPoint x: 417, startPoint y: 170, endPoint x: 434, endPoint y: 180, distance: 19.6
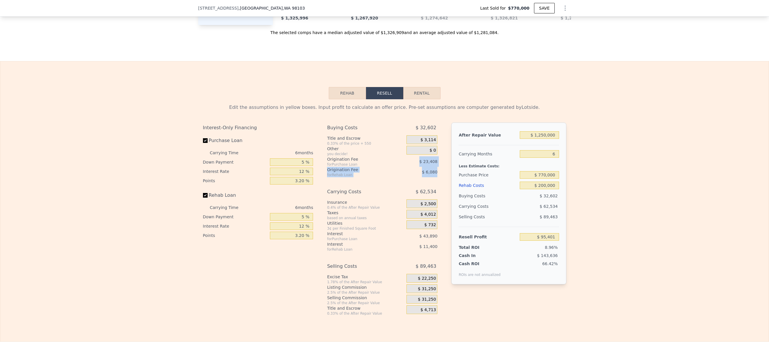
click at [434, 177] on div "Buying Costs $ 32,602 Title and Escrow 0.33% of the price + 550 $ 3,114 Other y…" at bounding box center [382, 150] width 110 height 55
click at [415, 188] on div "Buying Costs $ 32,602 Title and Escrow 0.33% of the price + 550 $ 3,114 Other y…" at bounding box center [382, 219] width 110 height 193
click at [547, 140] on div "$ 1,250,000" at bounding box center [538, 135] width 39 height 10
click at [546, 139] on input "$ 1,250,000" at bounding box center [538, 135] width 39 height 8
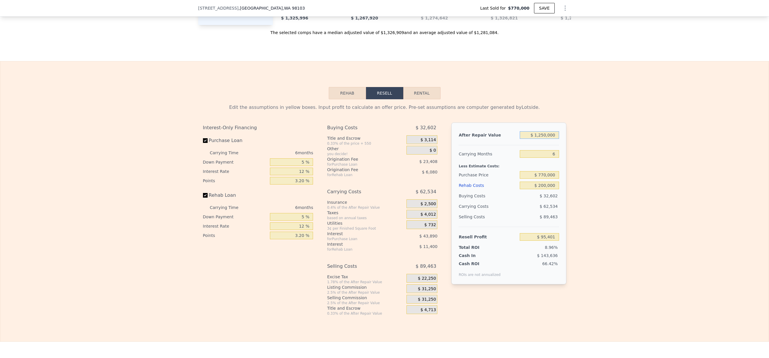
type input "$ 1"
type input "-$ 1,063,185"
type input "$ 13"
type input "-$ 1,063,173"
type input "$ 130"
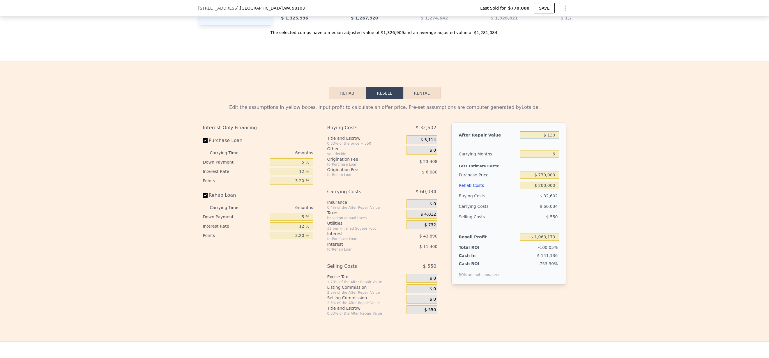
type input "-$ 1,063,064"
type input "$ 1,300"
type input "-$ 1,061,982"
type input "$ 13,000"
type input "-$ 1,051,136"
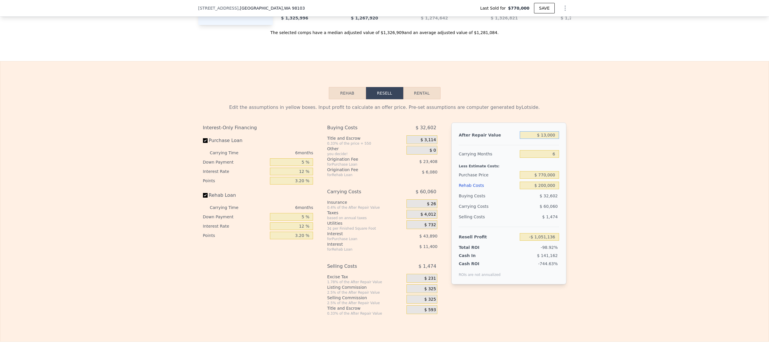
type input "$ 130,000"
type input "-$ 942,693"
type input "$ 1,300,000"
type input "$ 141,745"
type input "$ 1,300,000"
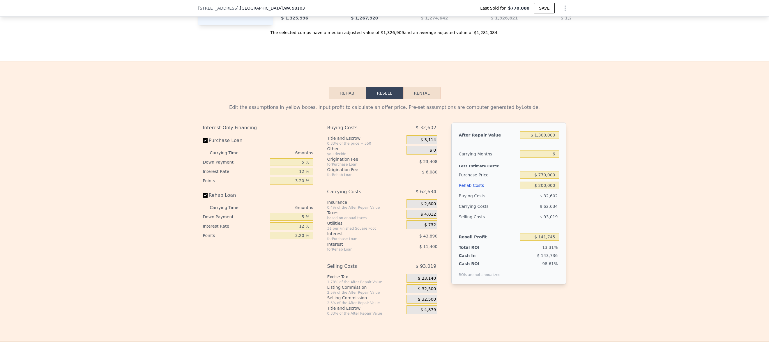
click at [599, 171] on div "Edit the assumptions in yellow boxes. Input profit to calculate an offer price.…" at bounding box center [384, 207] width 768 height 217
click at [541, 189] on input "$ 200,000" at bounding box center [538, 186] width 39 height 8
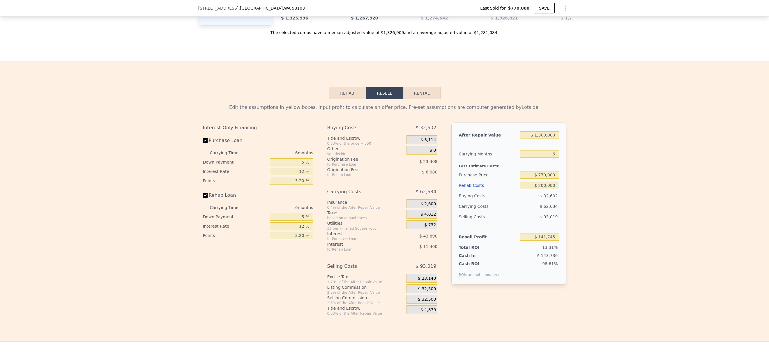
click at [541, 189] on input "$ 200,000" at bounding box center [538, 186] width 39 height 8
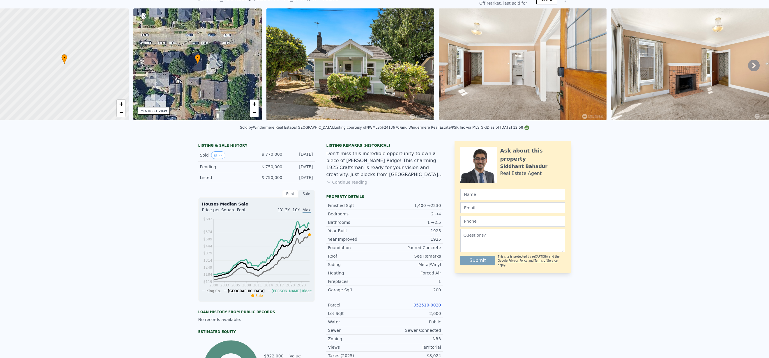
scroll to position [0, 0]
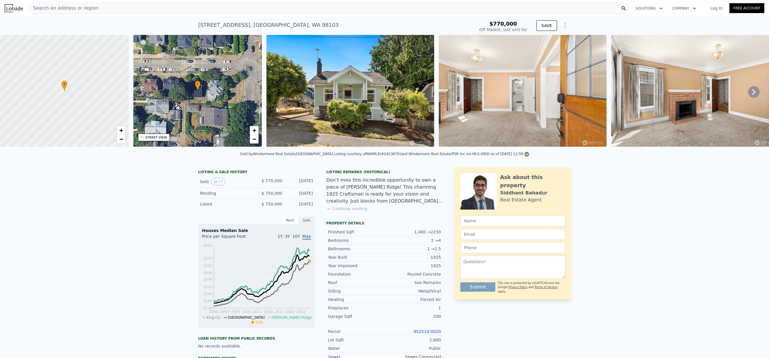
click at [396, 118] on img at bounding box center [350, 91] width 168 height 112
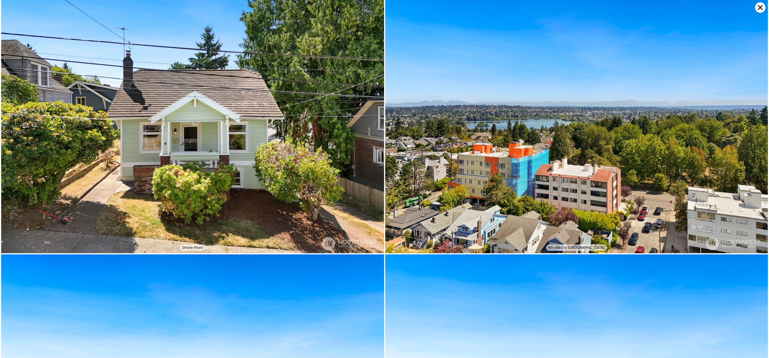
scroll to position [2803, 0]
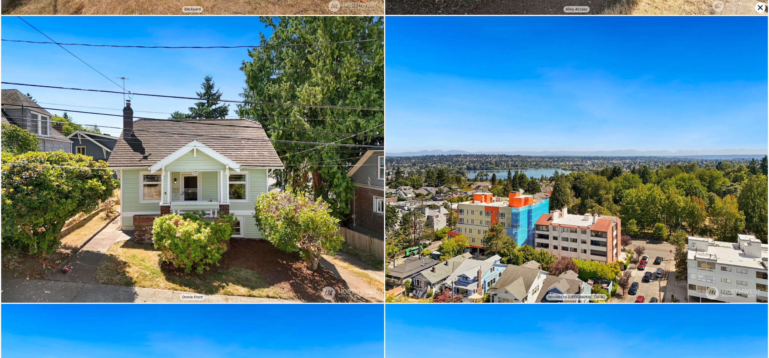
type input "2.5"
type input "1030"
type input "1930"
type input "1841"
checkbox input "false"
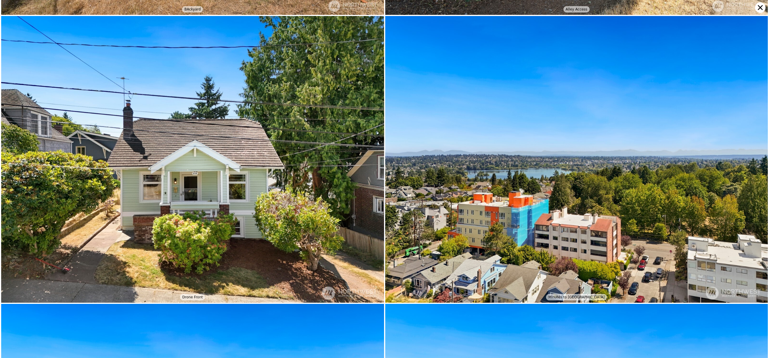
type input "$ 876,000"
type input "7"
type input "$ 0"
type input "-$ 22,993"
checkbox input "true"
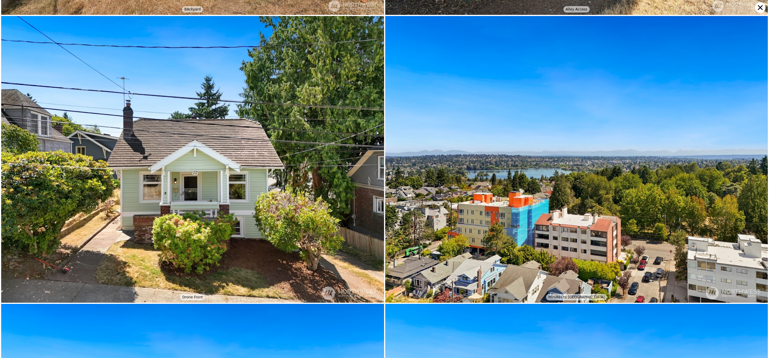
checkbox input "true"
click at [761, 10] on icon at bounding box center [760, 7] width 10 height 10
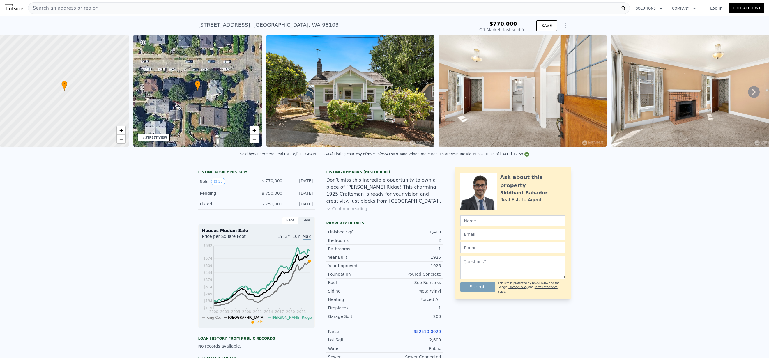
click at [563, 27] on icon "Show Options" at bounding box center [564, 25] width 7 height 7
click at [532, 40] on div "Edit Structure" at bounding box center [537, 41] width 65 height 12
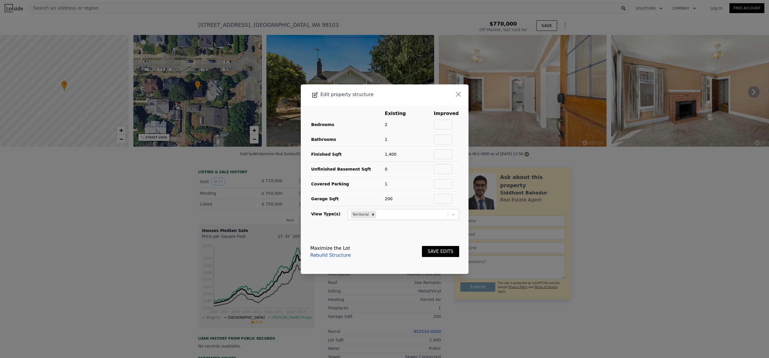
click at [319, 255] on link "Rebuild Structure" at bounding box center [330, 255] width 40 height 7
click at [459, 95] on button "button" at bounding box center [458, 94] width 10 height 10
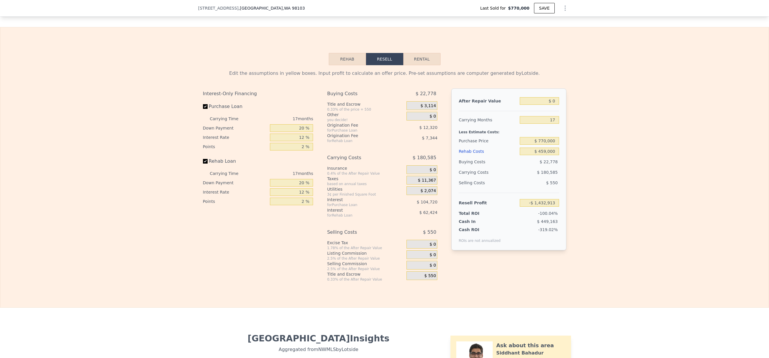
scroll to position [918, 0]
click at [553, 103] on input "$ 0" at bounding box center [538, 100] width 39 height 8
type input "$ 1"
type input "-$ 1,432,912"
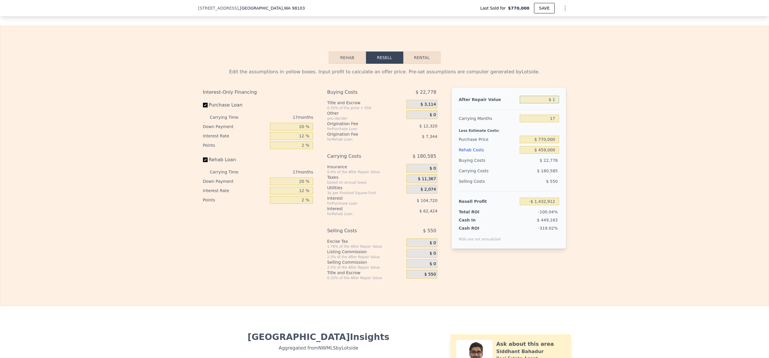
type input "$ 14"
type input "-$ 1,432,899"
type input "$ 140"
type input "-$ 1,432,784"
type input "$ 1,400"
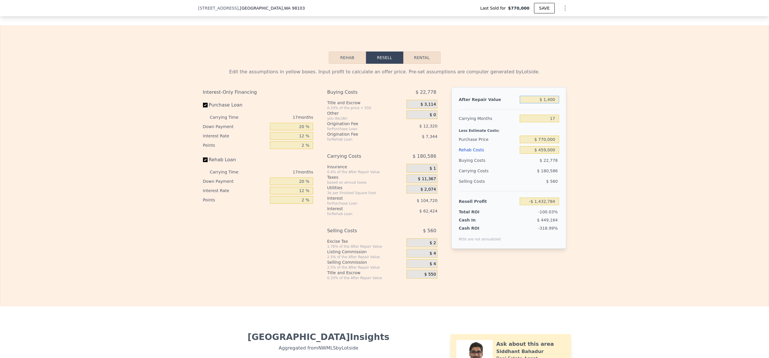
type input "-$ 1,431,621"
type input "$ 14,000"
type input "-$ 1,419,988"
type input "$ 140,000"
type input "-$ 1,303,664"
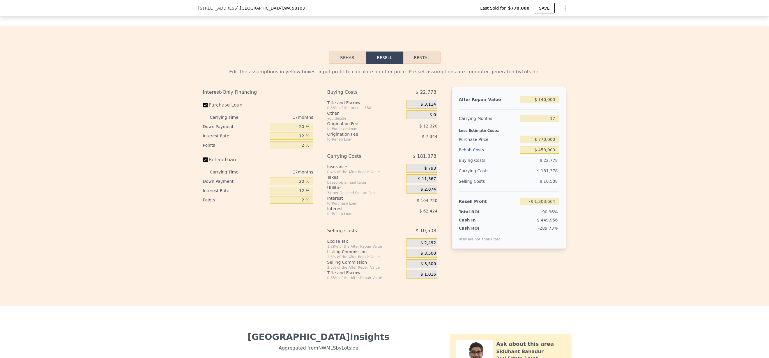
type input "$ 1,400,000"
type input "-$ 140,428"
type input "$ 1,400,000"
click at [550, 122] on input "17" at bounding box center [538, 119] width 39 height 8
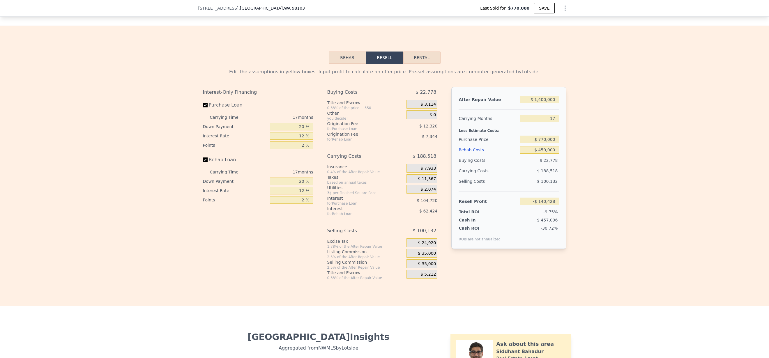
type input "9"
type input "-$ 51,714"
type input "9"
click at [594, 152] on div "Edit the assumptions in yellow boxes. Input profit to calculate an offer price.…" at bounding box center [384, 172] width 768 height 217
click at [549, 154] on input "$ 459,000" at bounding box center [538, 150] width 39 height 8
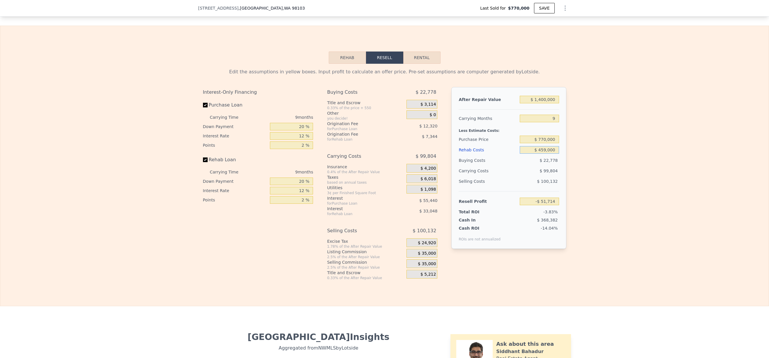
click at [549, 154] on input "$ 459,000" at bounding box center [538, 150] width 39 height 8
type input "$ 2"
type input "$ 447,676"
type input "$ 28"
type input "$ 447,650"
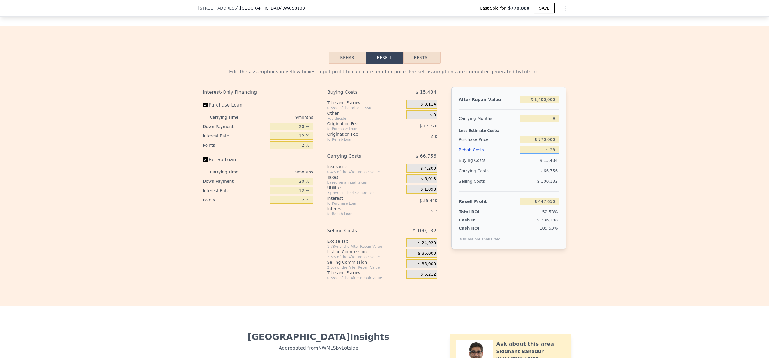
type input "$ 280"
type input "$ 447,376"
type input "$ 2,800"
type input "$ 444,635"
type input "$ 28,000"
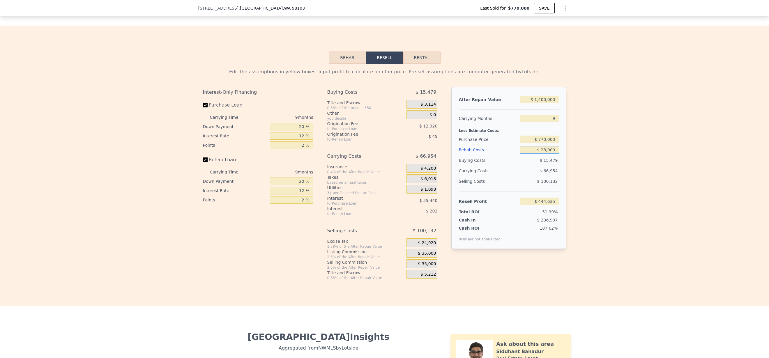
type input "$ 417,214"
type input "$ 280,000"
type input "$ 143,038"
type input "$ 280,000"
click at [630, 171] on div "Edit the assumptions in yellow boxes. Input profit to calculate an offer price.…" at bounding box center [384, 172] width 768 height 217
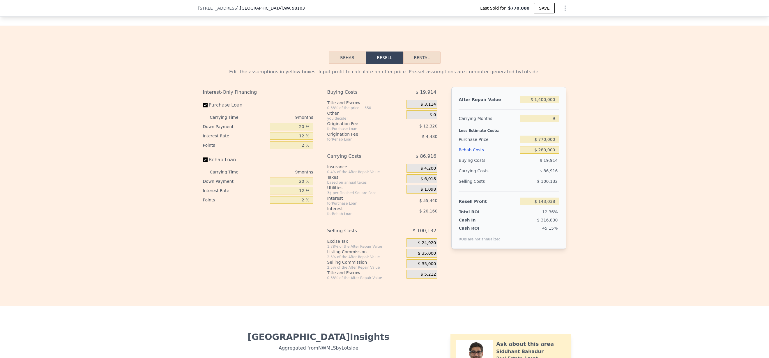
click at [552, 122] on input "9" at bounding box center [538, 119] width 39 height 8
type input "6"
type input "$ 172,010"
type input "6"
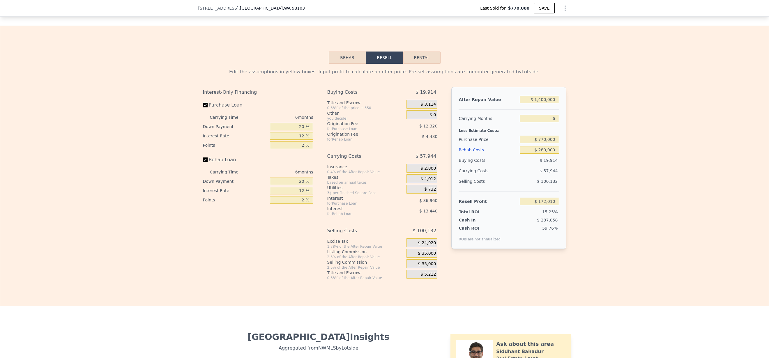
click at [582, 136] on div "Edit the assumptions in yellow boxes. Input profit to calculate an offer price.…" at bounding box center [384, 172] width 768 height 217
click at [546, 103] on input "$ 1,400,000" at bounding box center [538, 100] width 39 height 8
type input "$ 1"
type input "-$ 1,125,607"
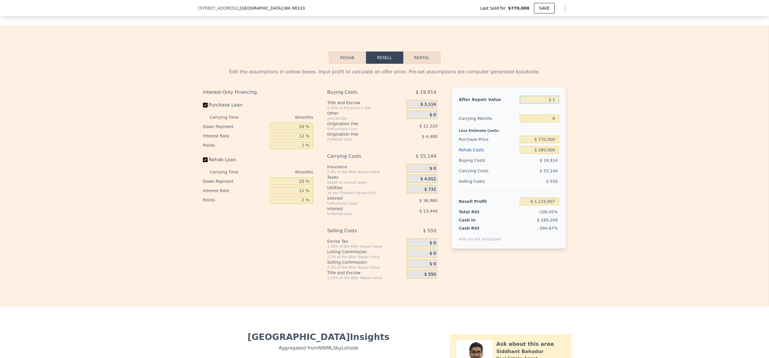
type input "$ 12"
type input "-$ 1,125,596"
type input "$ 125"
type input "-$ 1,125,491"
type input "$ 1,250"
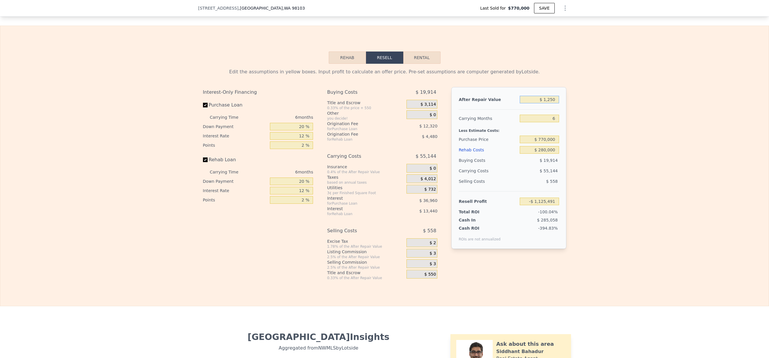
type input "-$ 1,124,449"
type input "$ 12,500"
type input "-$ 1,114,024"
type input "$ 125,000"
type input "-$ 1,009,749"
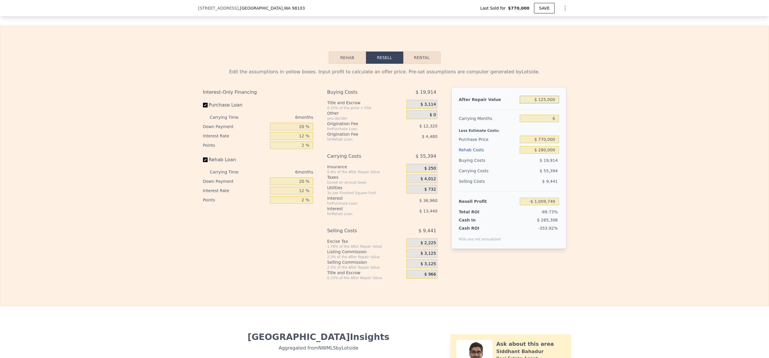
type input "$ 1,250,000"
type input "$ 32,979"
type input "$ 1,250,000"
click at [547, 154] on input "$ 280,000" at bounding box center [538, 150] width 39 height 8
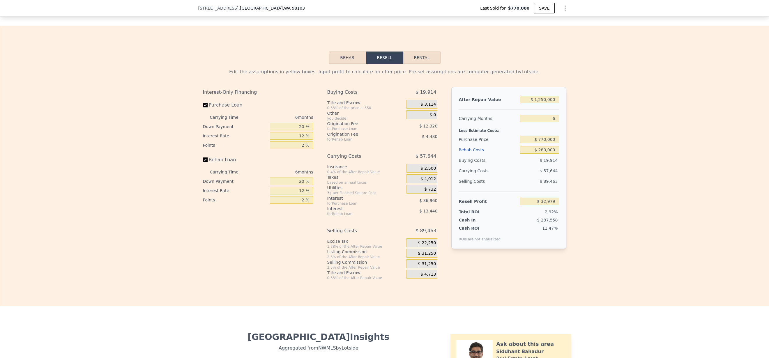
click at [385, 170] on div "Insurance" at bounding box center [365, 167] width 77 height 6
click at [548, 154] on input "$ 280,000" at bounding box center [538, 150] width 39 height 8
type input "$ 2"
type input "$ 330,897"
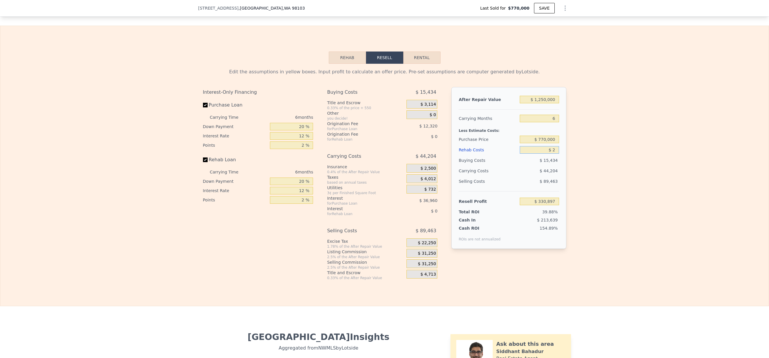
type input "$ 20"
type input "$ 330,879"
type input "$ 200"
type input "$ 330,684"
type input "$ 2,000"
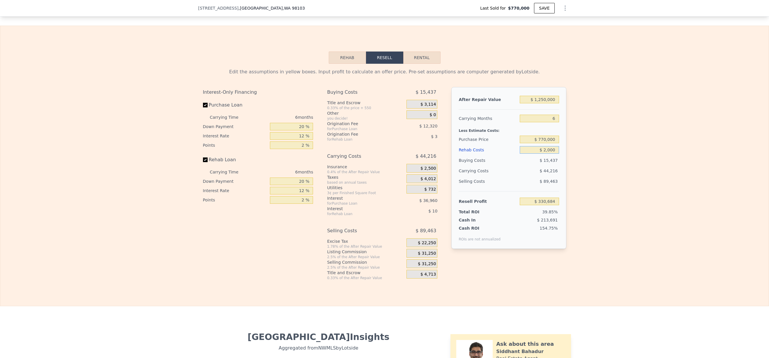
type input "$ 328,771"
type input "$ 20,000"
type input "$ 309,619"
type input "$ 200,000"
type input "$ 118,099"
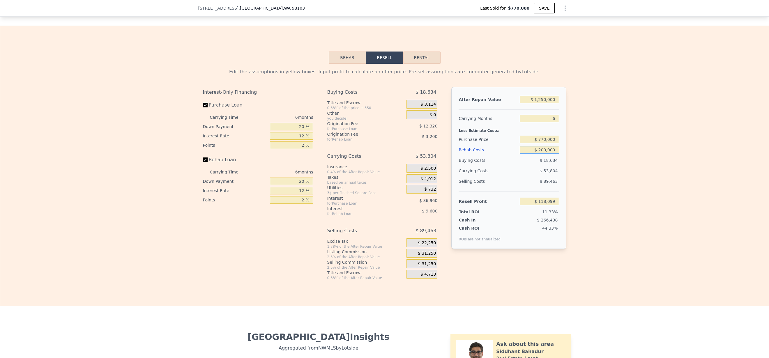
type input "$ 200,000"
click at [628, 166] on div "Edit the assumptions in yellow boxes. Input profit to calculate an offer price.…" at bounding box center [384, 172] width 768 height 217
click at [366, 162] on div "Carrying Costs" at bounding box center [359, 156] width 65 height 10
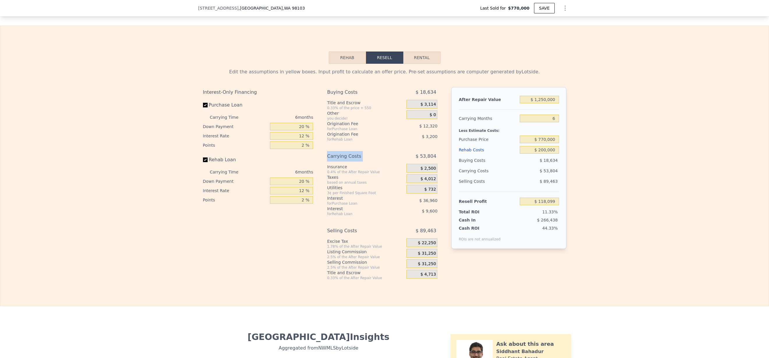
click at [348, 185] on div "based on annual taxes" at bounding box center [365, 182] width 77 height 5
click at [344, 212] on div "Interest" at bounding box center [359, 209] width 65 height 6
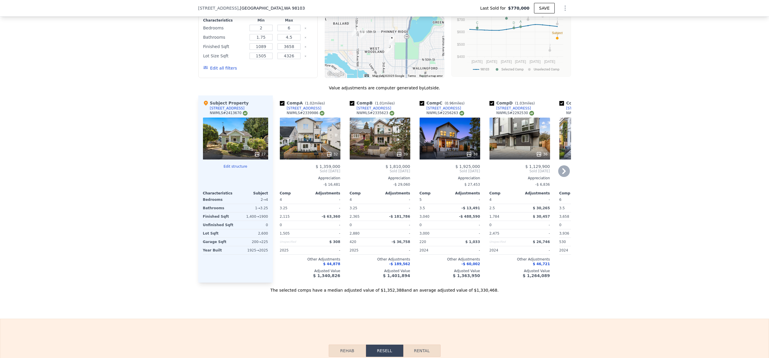
click at [464, 140] on div "38" at bounding box center [449, 139] width 61 height 42
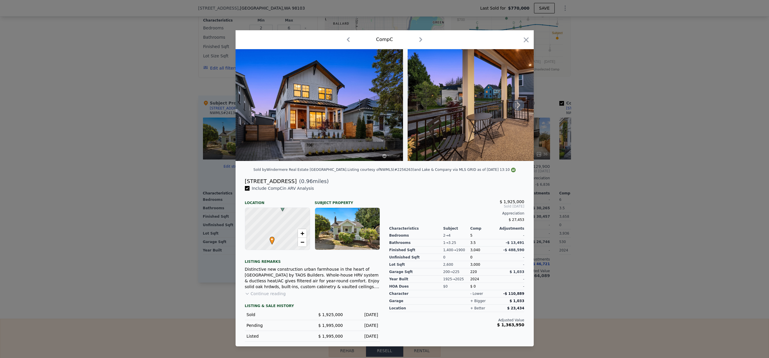
click at [521, 107] on icon at bounding box center [518, 105] width 12 height 12
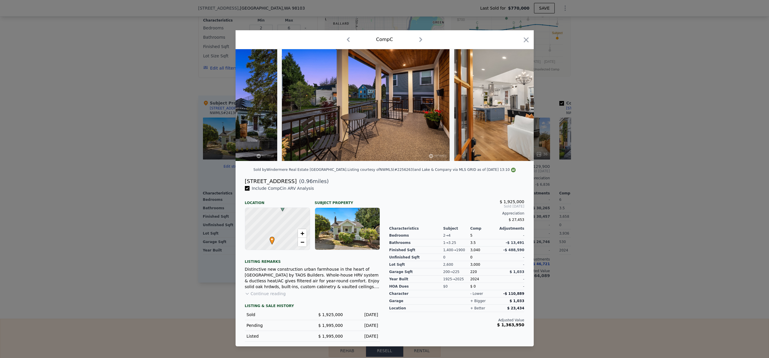
scroll to position [0, 140]
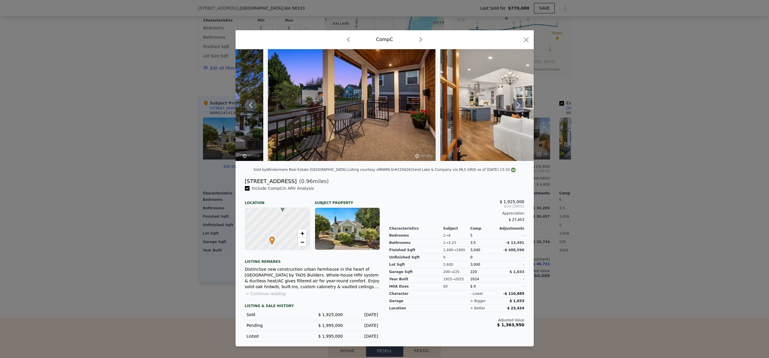
click at [520, 108] on icon at bounding box center [518, 105] width 12 height 12
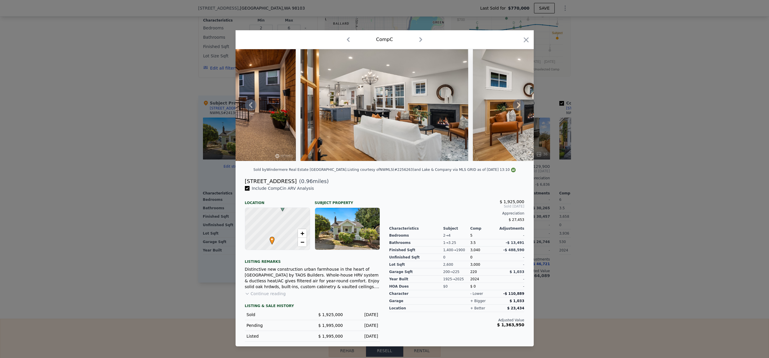
click at [519, 107] on icon at bounding box center [518, 105] width 12 height 12
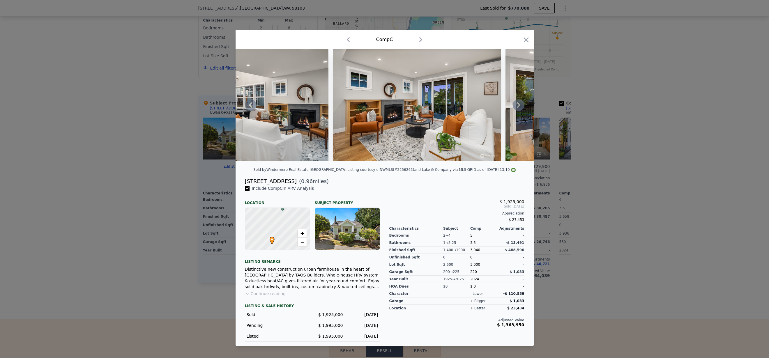
click at [518, 107] on icon at bounding box center [518, 105] width 3 height 6
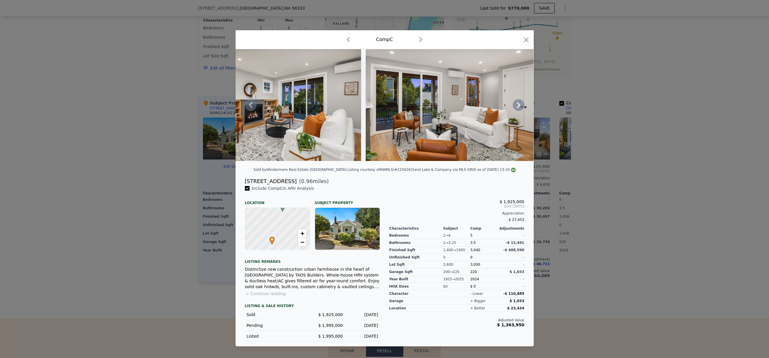
click at [515, 107] on icon at bounding box center [518, 105] width 12 height 12
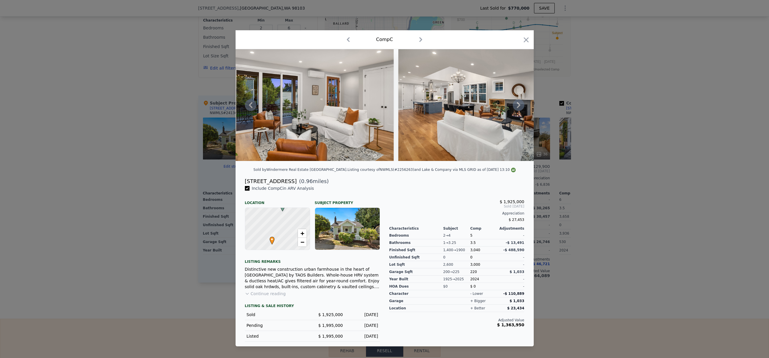
click at [515, 107] on icon at bounding box center [518, 105] width 12 height 12
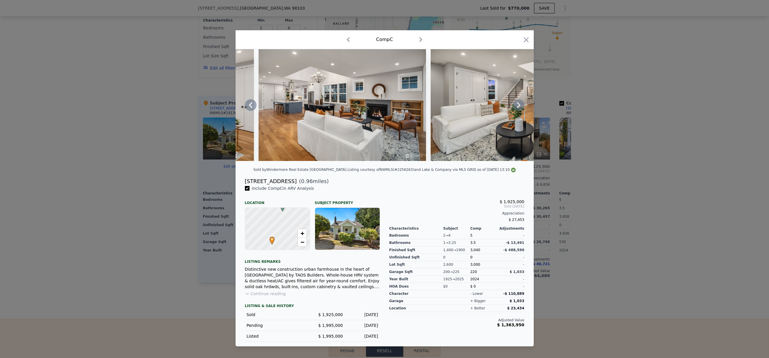
click at [515, 107] on icon at bounding box center [518, 105] width 12 height 12
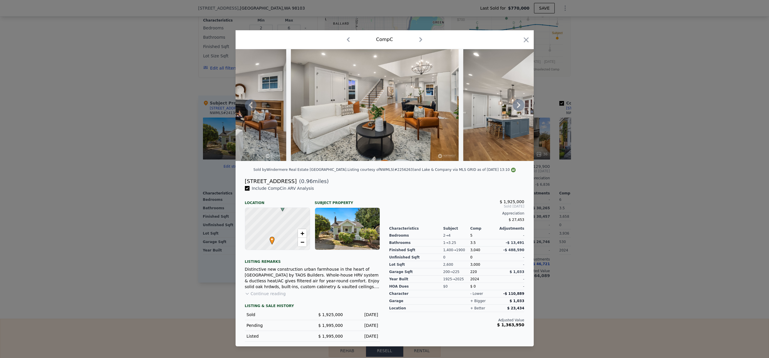
click at [515, 107] on icon at bounding box center [518, 105] width 12 height 12
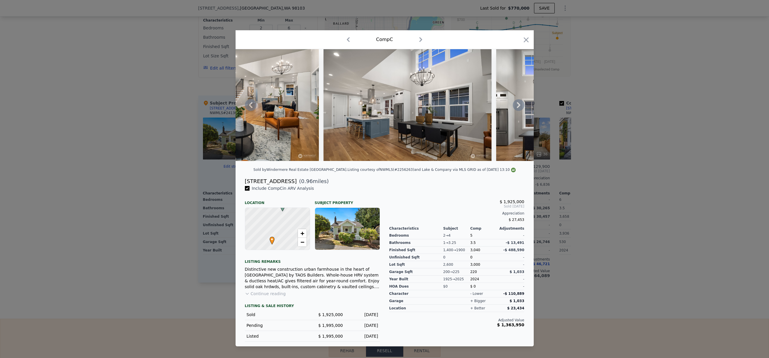
click at [515, 107] on icon at bounding box center [518, 105] width 12 height 12
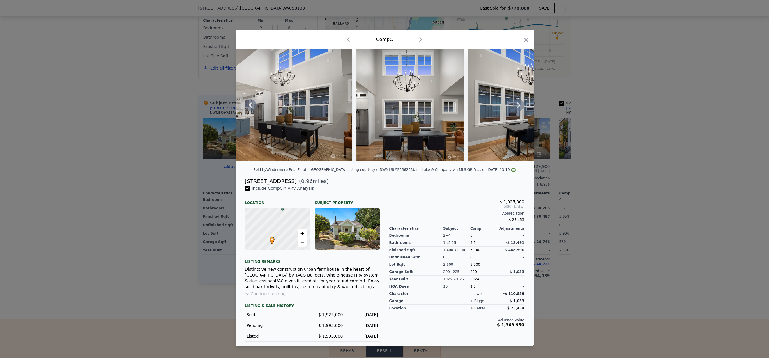
click at [520, 107] on icon at bounding box center [518, 105] width 12 height 12
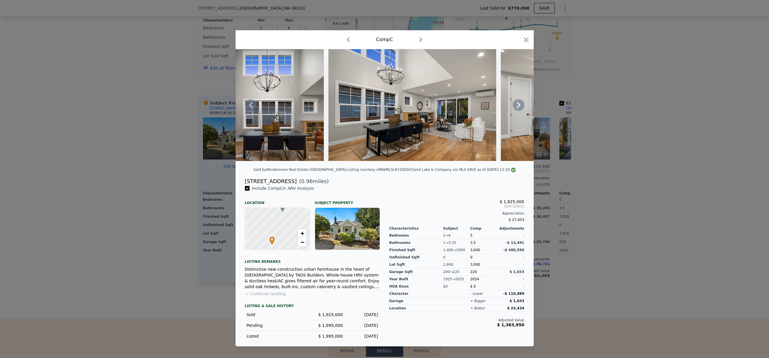
click at [515, 108] on icon at bounding box center [518, 105] width 12 height 12
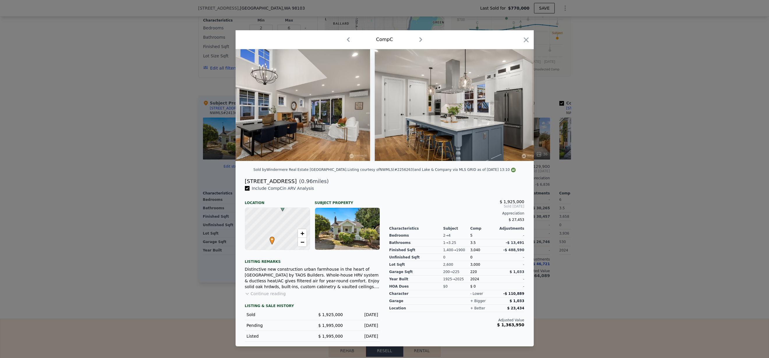
scroll to position [0, 1537]
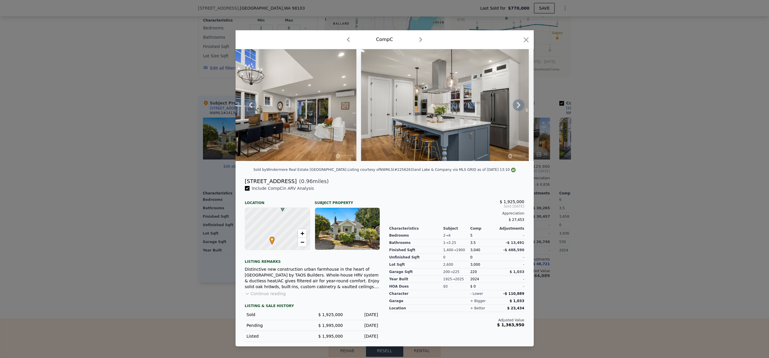
click at [515, 108] on icon at bounding box center [518, 105] width 12 height 12
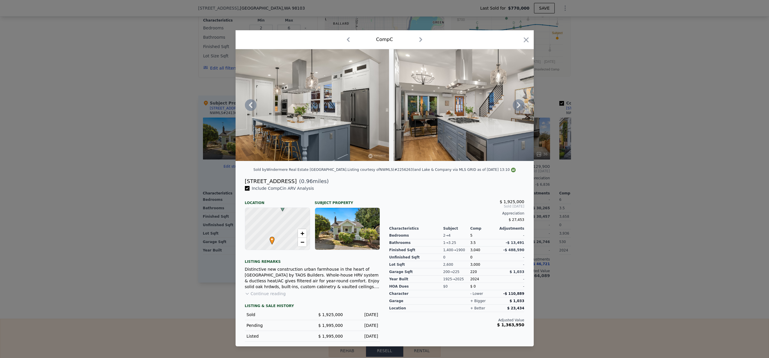
click at [514, 107] on icon at bounding box center [518, 105] width 12 height 12
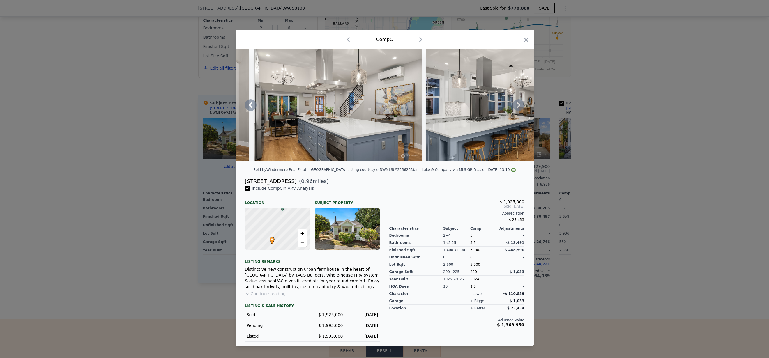
click at [515, 107] on icon at bounding box center [518, 105] width 12 height 12
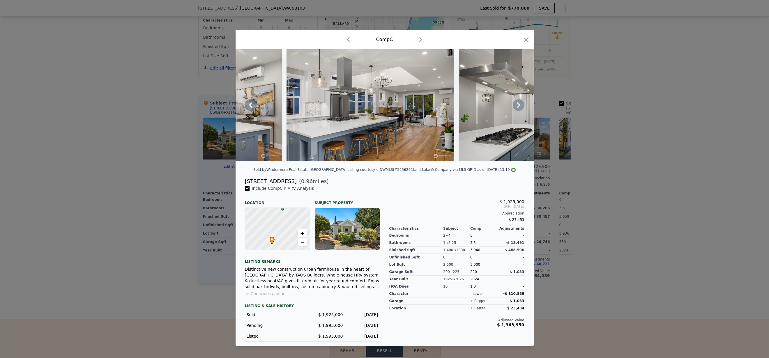
click at [515, 107] on icon at bounding box center [518, 105] width 12 height 12
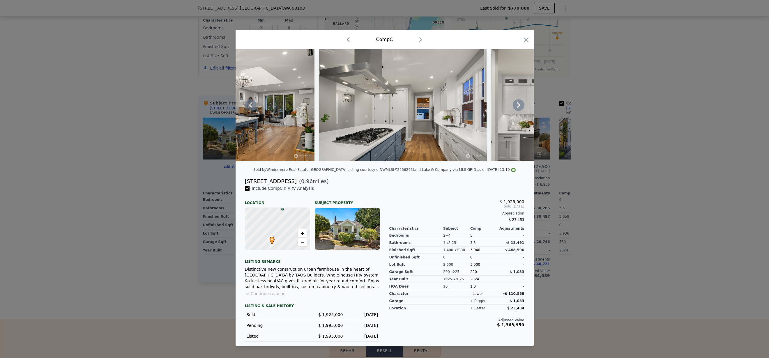
click at [515, 107] on icon at bounding box center [518, 105] width 12 height 12
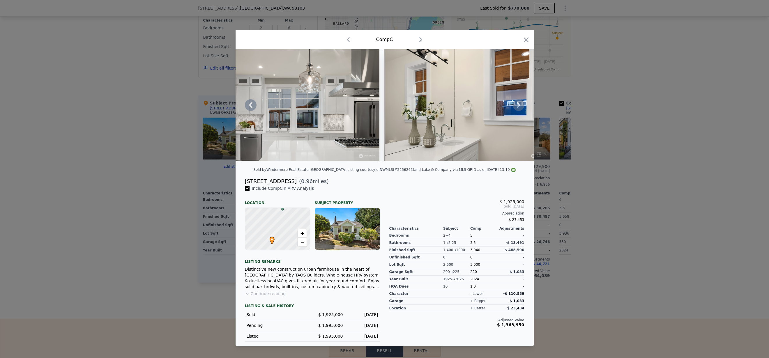
click at [516, 106] on icon at bounding box center [518, 105] width 12 height 12
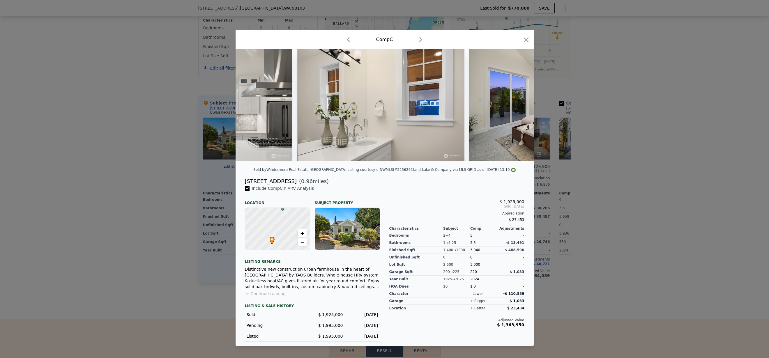
scroll to position [0, 2514]
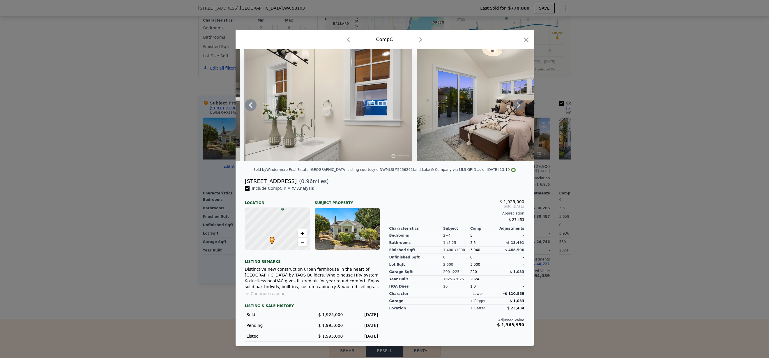
click at [516, 106] on icon at bounding box center [518, 105] width 12 height 12
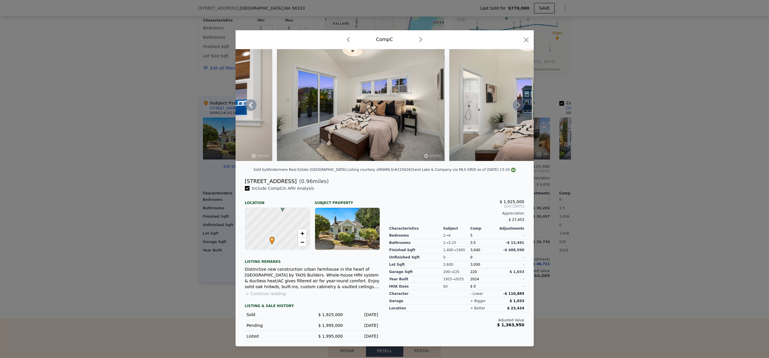
click at [516, 106] on icon at bounding box center [518, 105] width 12 height 12
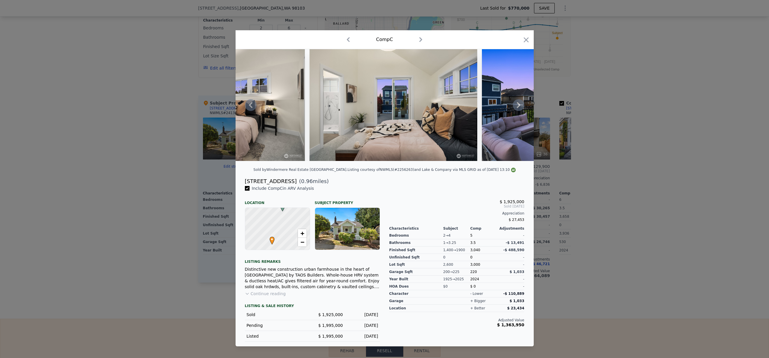
click at [516, 106] on icon at bounding box center [518, 105] width 12 height 12
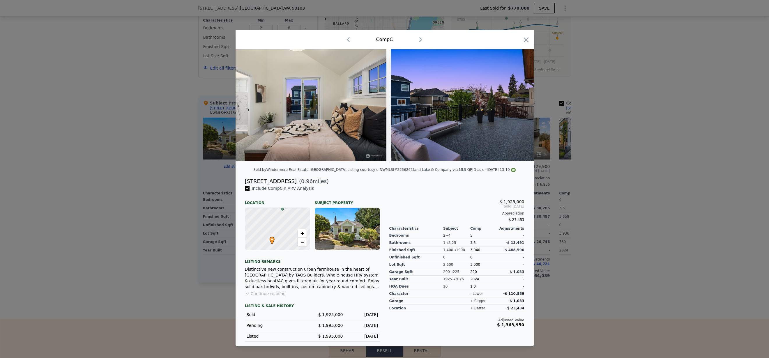
scroll to position [0, 2933]
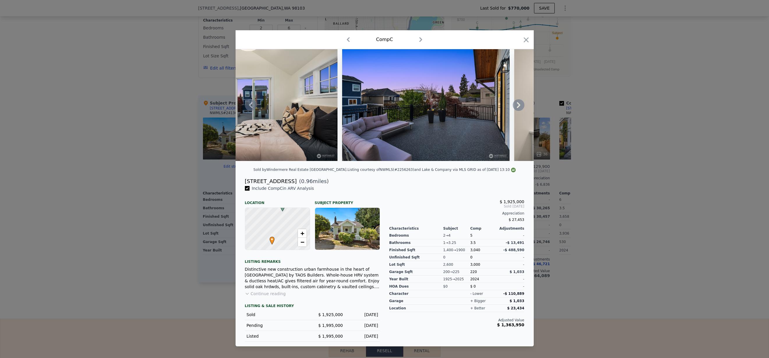
click at [520, 105] on icon at bounding box center [518, 105] width 12 height 12
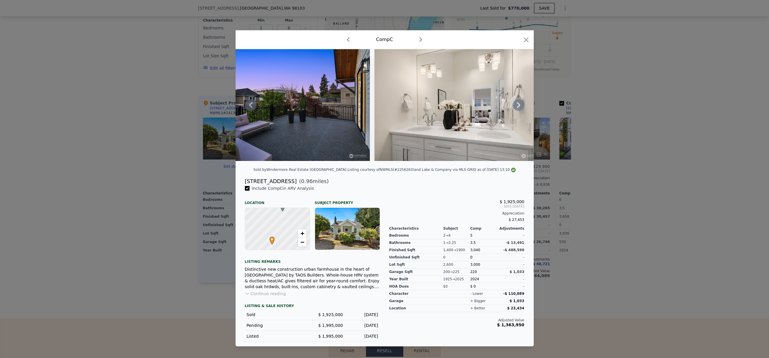
click at [518, 108] on icon at bounding box center [518, 105] width 12 height 12
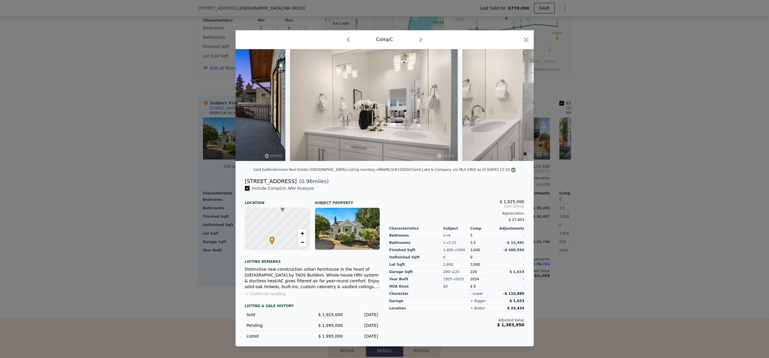
scroll to position [0, 3213]
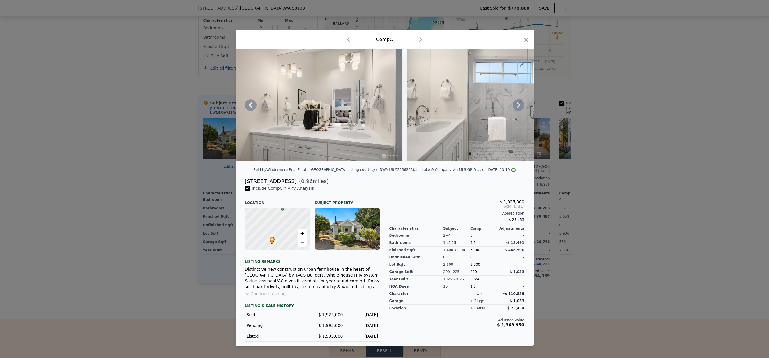
click at [518, 108] on icon at bounding box center [518, 105] width 12 height 12
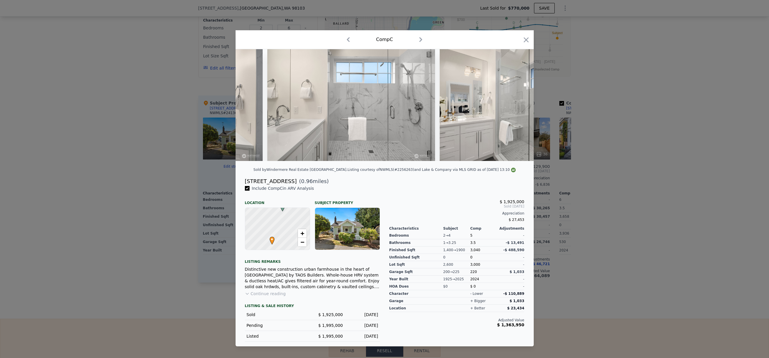
click at [518, 108] on img at bounding box center [523, 105] width 168 height 112
click at [515, 108] on icon at bounding box center [518, 105] width 12 height 12
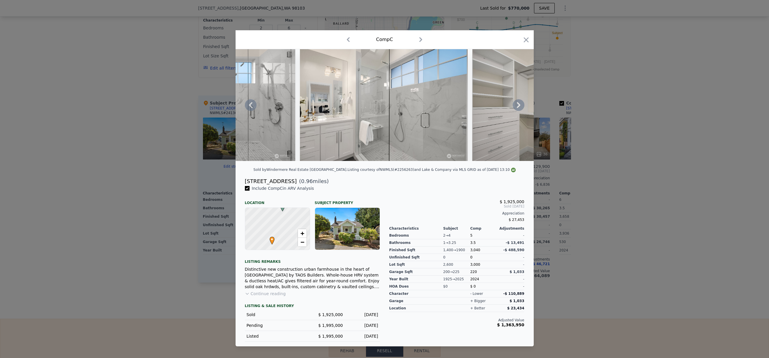
click at [514, 107] on icon at bounding box center [518, 105] width 12 height 12
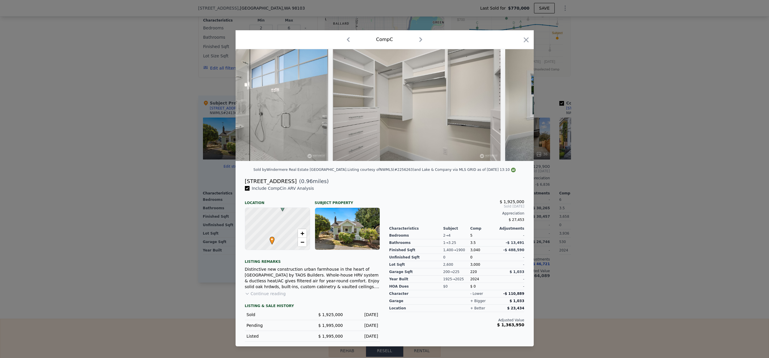
scroll to position [0, 3632]
click at [250, 109] on icon at bounding box center [251, 105] width 12 height 12
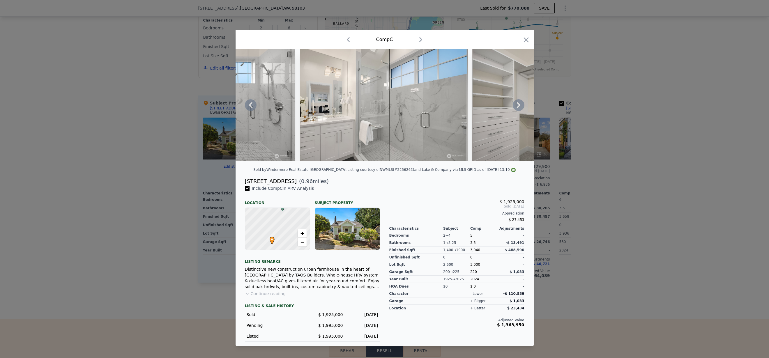
click at [249, 109] on icon at bounding box center [251, 105] width 12 height 12
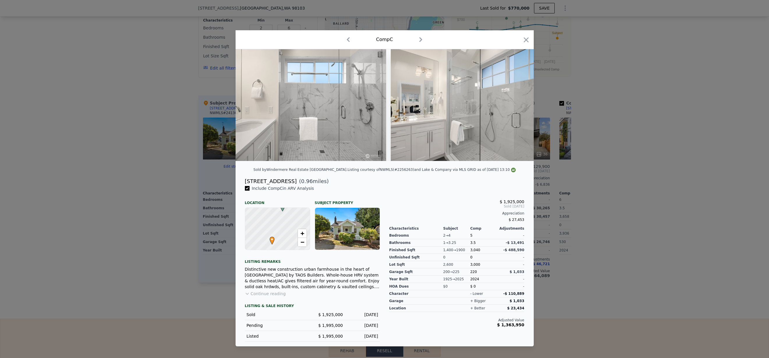
scroll to position [0, 3352]
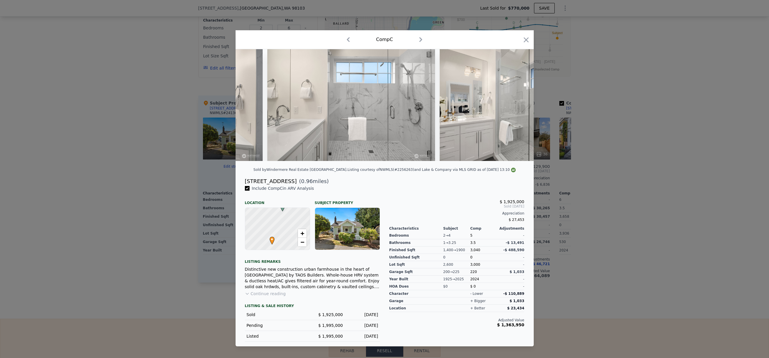
click at [249, 109] on div at bounding box center [384, 105] width 298 height 112
click at [249, 109] on icon at bounding box center [251, 105] width 12 height 12
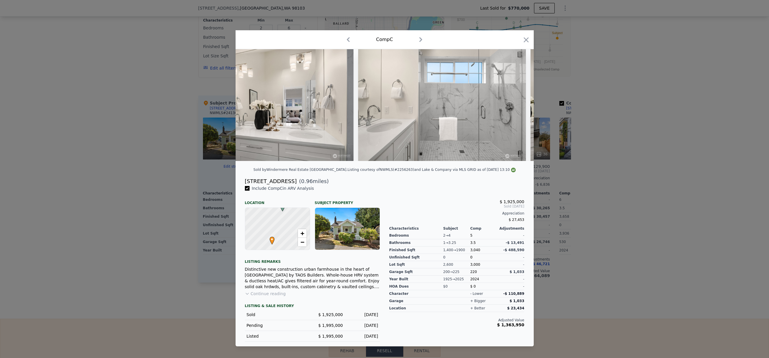
scroll to position [0, 3213]
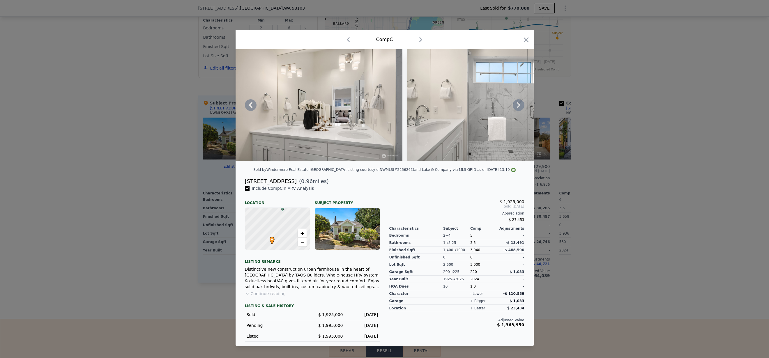
click at [249, 109] on div at bounding box center [384, 105] width 298 height 112
click at [250, 107] on icon at bounding box center [251, 105] width 12 height 12
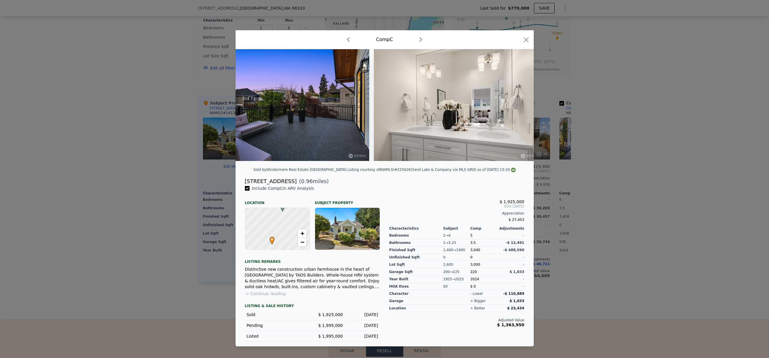
scroll to position [0, 3073]
click at [250, 107] on icon at bounding box center [251, 105] width 12 height 12
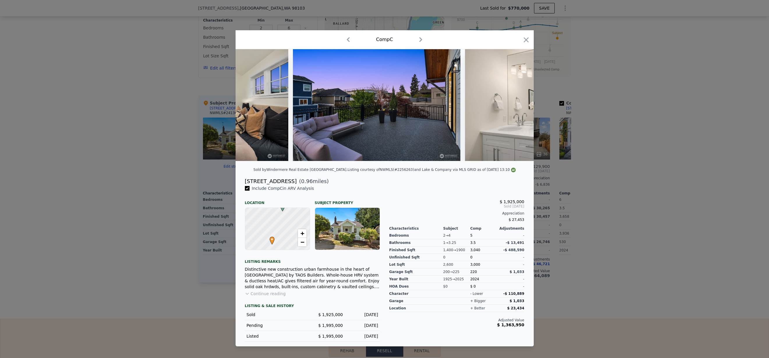
scroll to position [0, 2933]
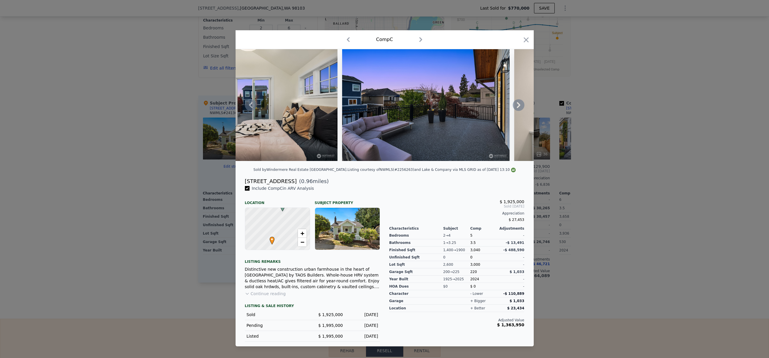
click at [246, 107] on icon at bounding box center [251, 105] width 12 height 12
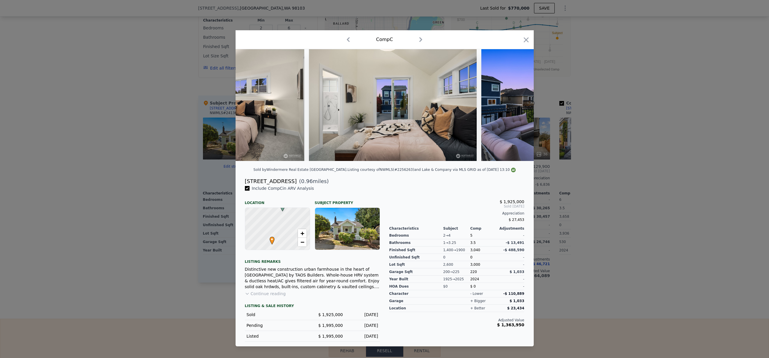
scroll to position [0, 2794]
click at [519, 108] on icon at bounding box center [518, 105] width 12 height 12
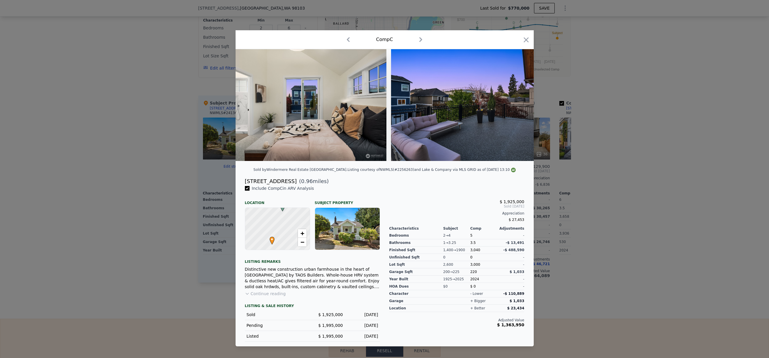
scroll to position [0, 2933]
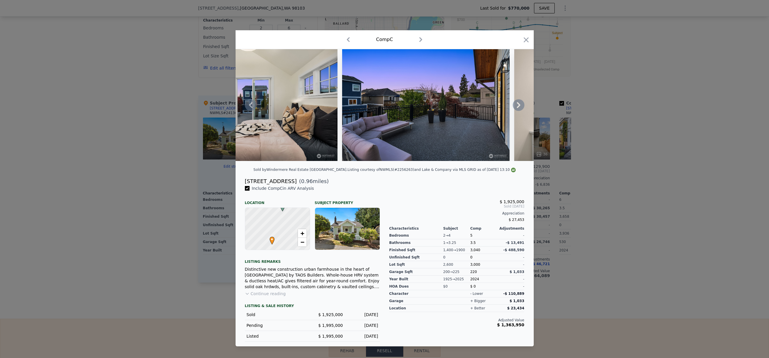
click at [519, 106] on icon at bounding box center [518, 105] width 3 height 6
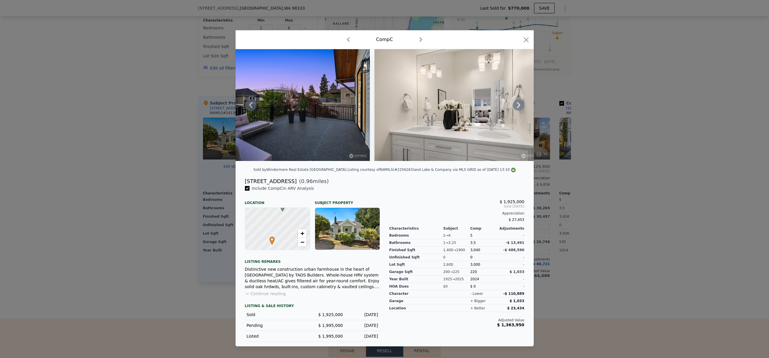
click at [515, 107] on icon at bounding box center [518, 105] width 12 height 12
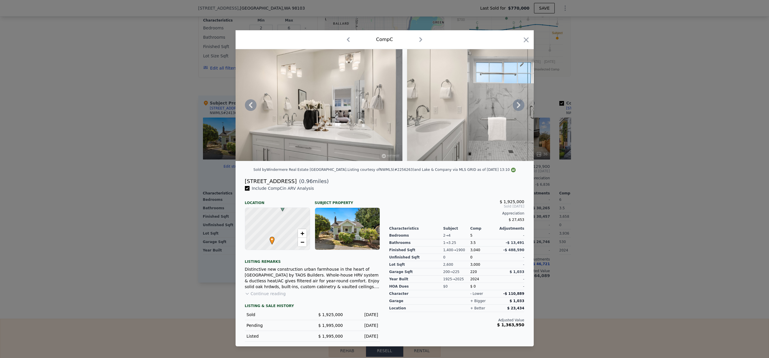
click at [515, 107] on icon at bounding box center [518, 105] width 12 height 12
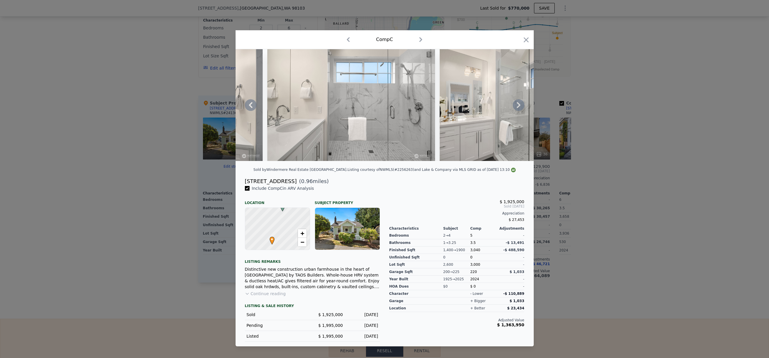
click at [515, 107] on icon at bounding box center [518, 105] width 12 height 12
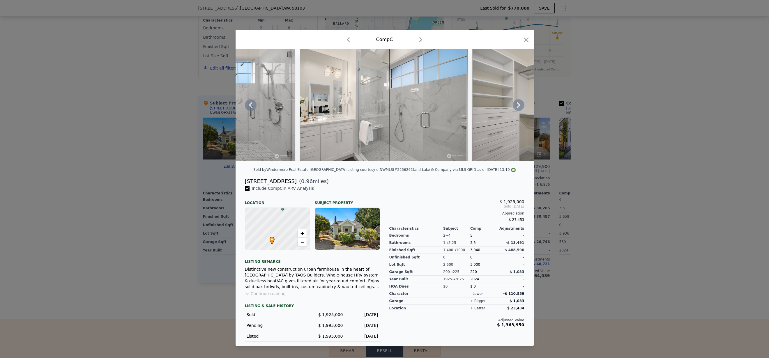
click at [515, 107] on icon at bounding box center [518, 105] width 12 height 12
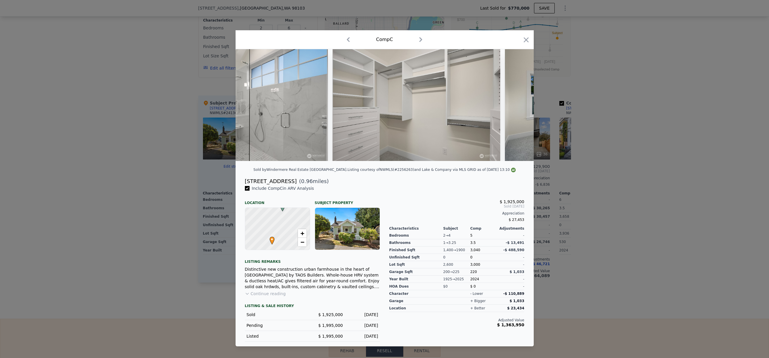
click at [515, 107] on div at bounding box center [384, 105] width 298 height 112
click at [515, 107] on icon at bounding box center [518, 105] width 12 height 12
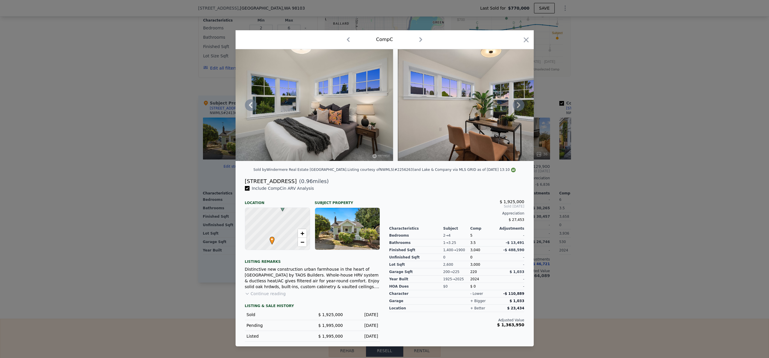
click at [517, 107] on icon at bounding box center [518, 105] width 3 height 6
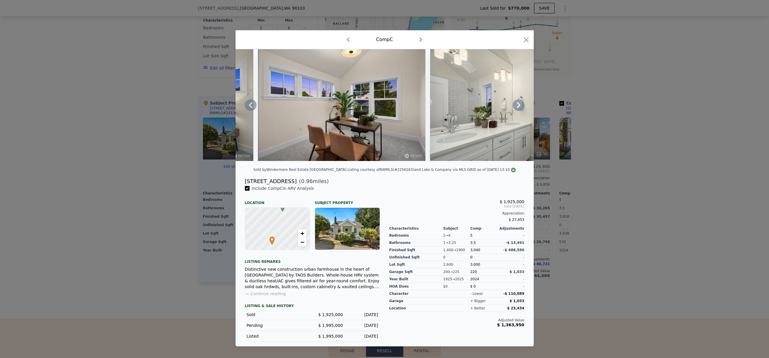
click at [517, 107] on icon at bounding box center [518, 105] width 3 height 6
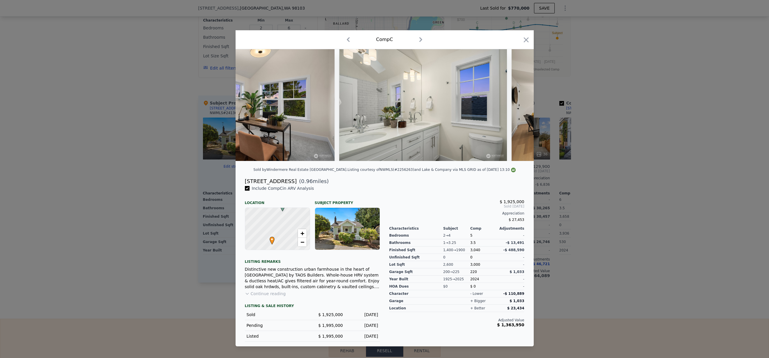
scroll to position [0, 4191]
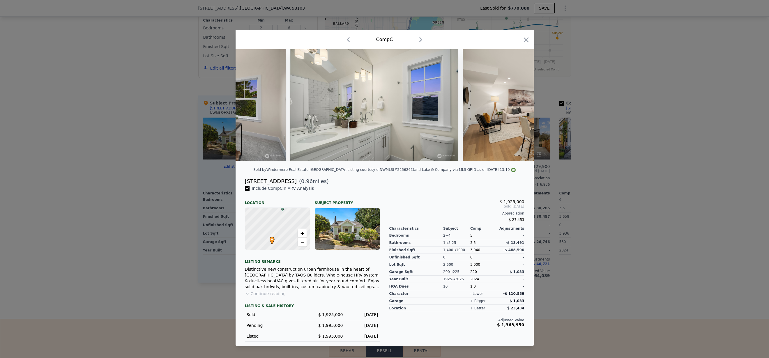
click at [517, 107] on div at bounding box center [384, 105] width 298 height 112
click at [517, 107] on icon at bounding box center [518, 105] width 3 height 6
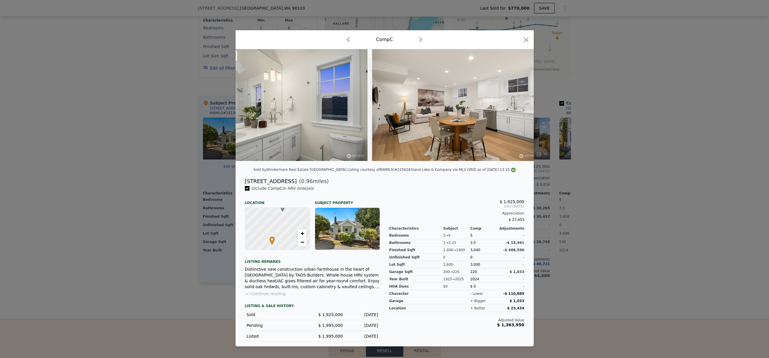
scroll to position [0, 4330]
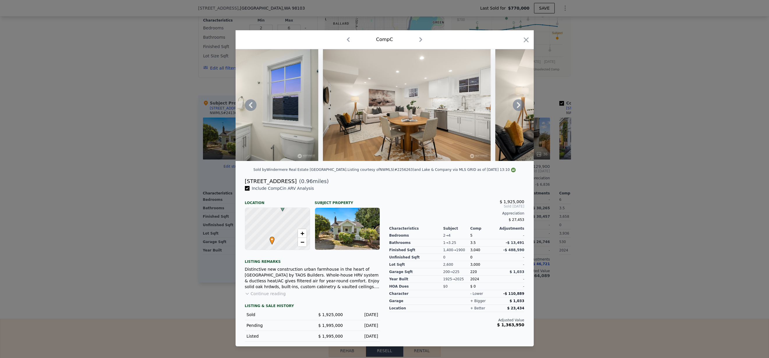
click at [517, 107] on icon at bounding box center [518, 105] width 3 height 6
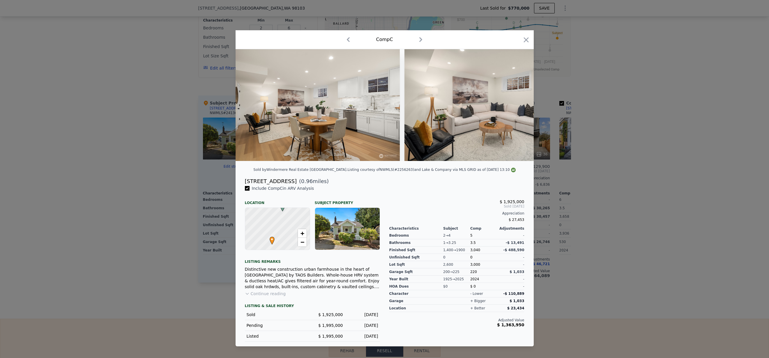
scroll to position [0, 4470]
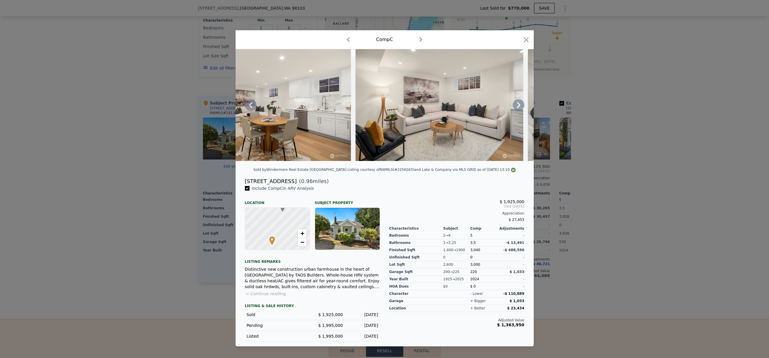
click at [517, 107] on icon at bounding box center [518, 105] width 3 height 6
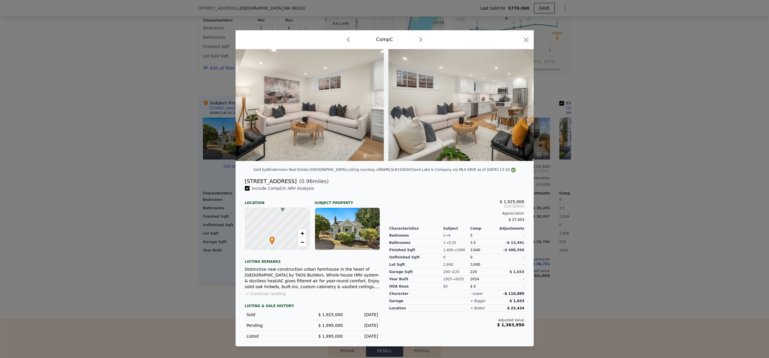
scroll to position [0, 4610]
click at [517, 107] on icon at bounding box center [518, 105] width 3 height 6
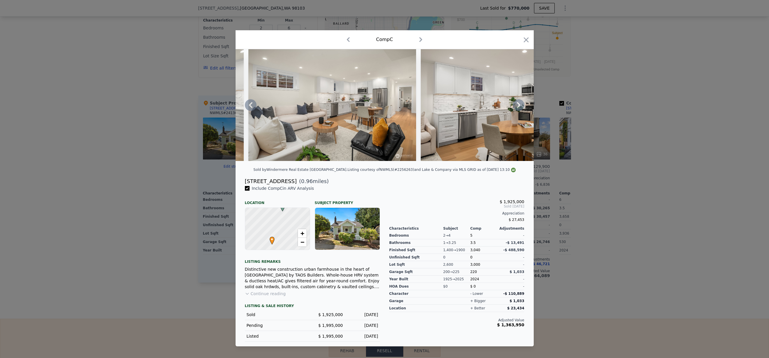
click at [520, 107] on icon at bounding box center [518, 105] width 12 height 12
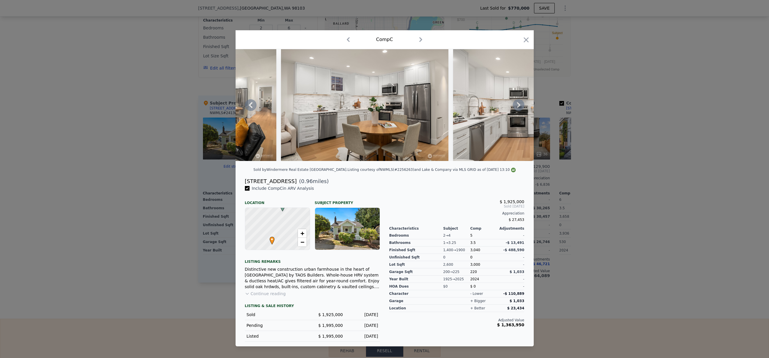
click at [520, 107] on icon at bounding box center [518, 105] width 12 height 12
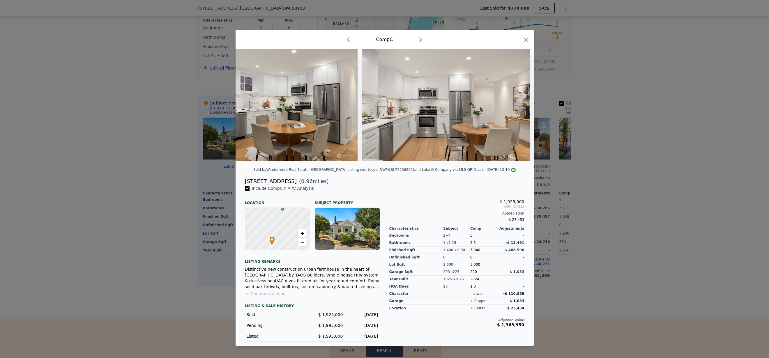
scroll to position [0, 5029]
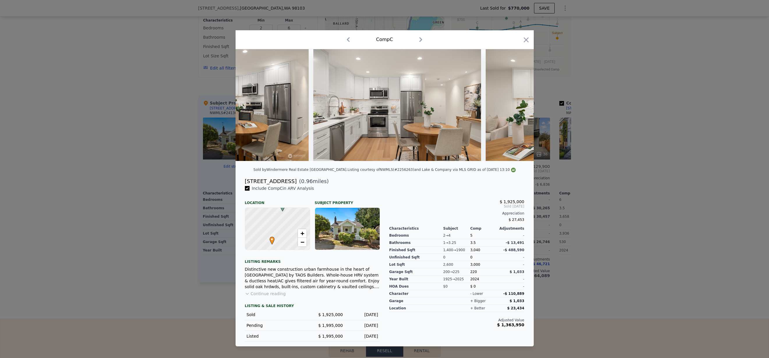
click at [520, 107] on div at bounding box center [384, 105] width 298 height 112
click at [520, 107] on icon at bounding box center [518, 105] width 12 height 12
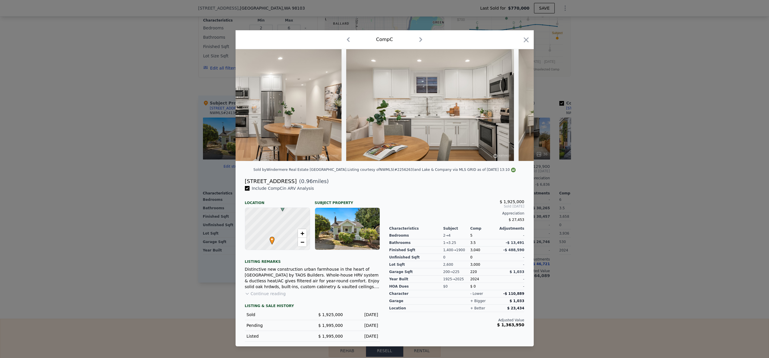
scroll to position [0, 5168]
click at [520, 107] on div at bounding box center [384, 105] width 298 height 112
click at [520, 107] on icon at bounding box center [518, 105] width 12 height 12
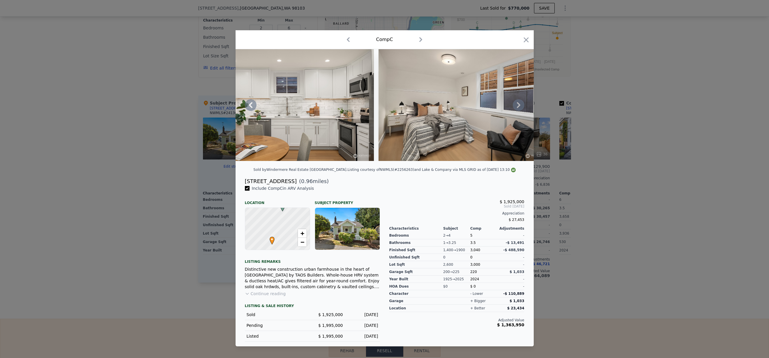
click at [520, 107] on icon at bounding box center [518, 105] width 12 height 12
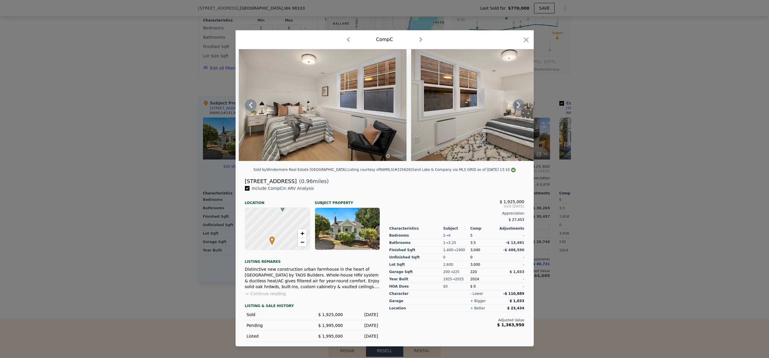
click at [520, 107] on icon at bounding box center [518, 105] width 12 height 12
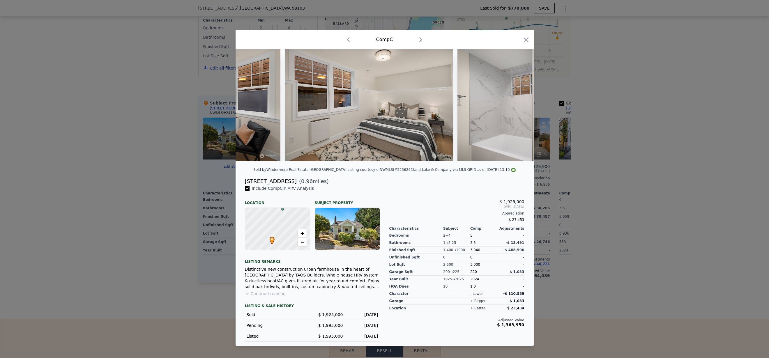
scroll to position [0, 5587]
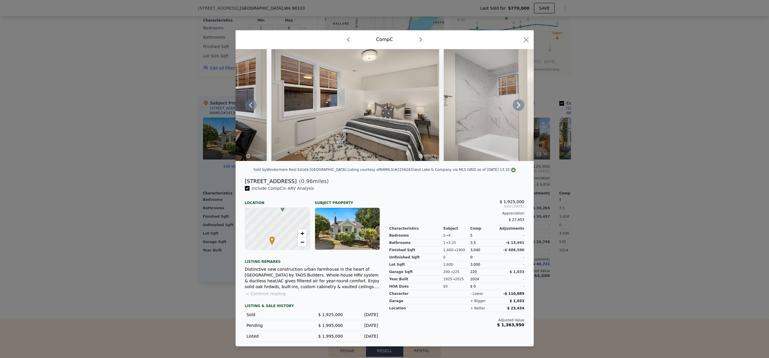
click at [520, 107] on icon at bounding box center [518, 105] width 12 height 12
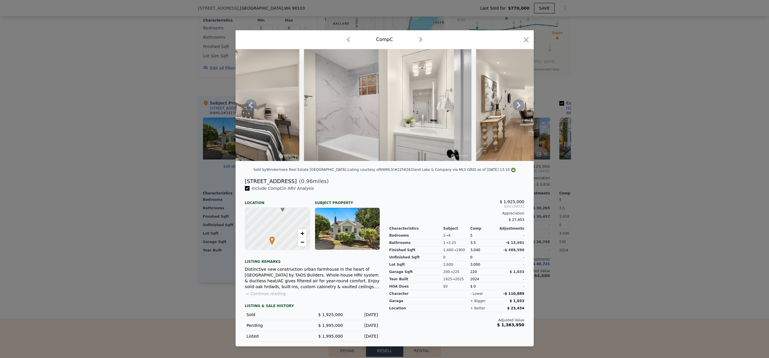
click at [514, 107] on icon at bounding box center [518, 105] width 12 height 12
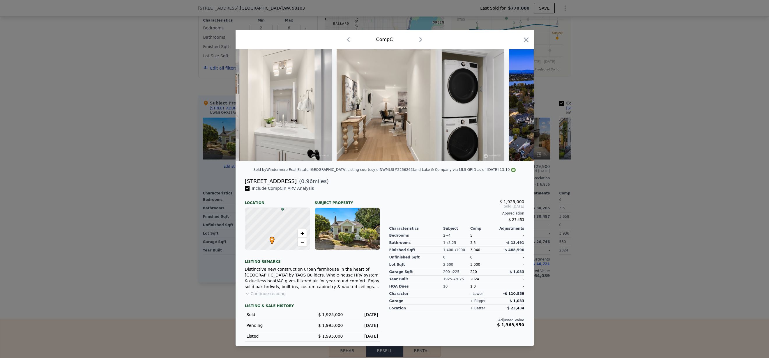
scroll to position [0, 5867]
click at [517, 106] on icon at bounding box center [518, 105] width 12 height 12
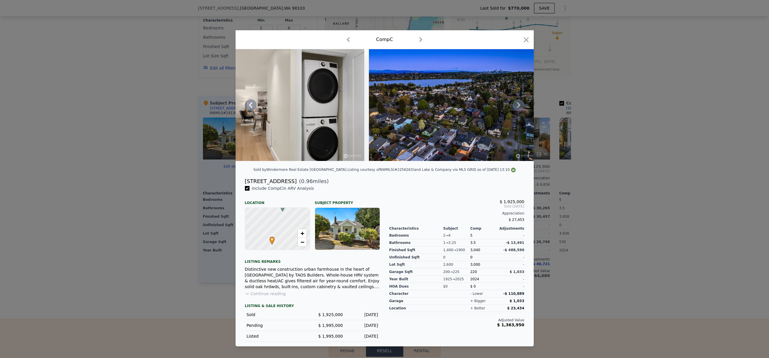
click at [512, 106] on icon at bounding box center [518, 105] width 12 height 12
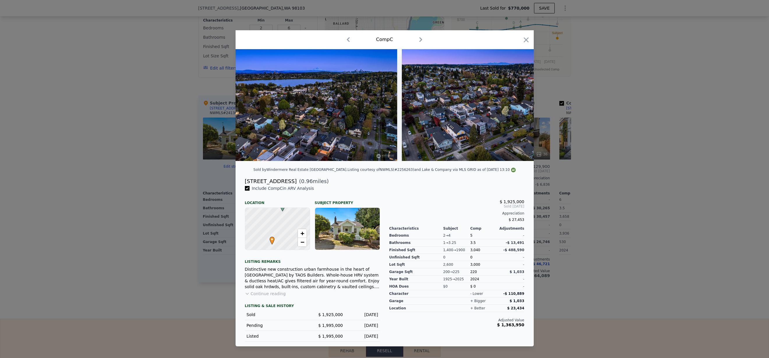
scroll to position [0, 6146]
click at [513, 106] on div at bounding box center [384, 105] width 298 height 112
click at [515, 106] on icon at bounding box center [518, 105] width 12 height 12
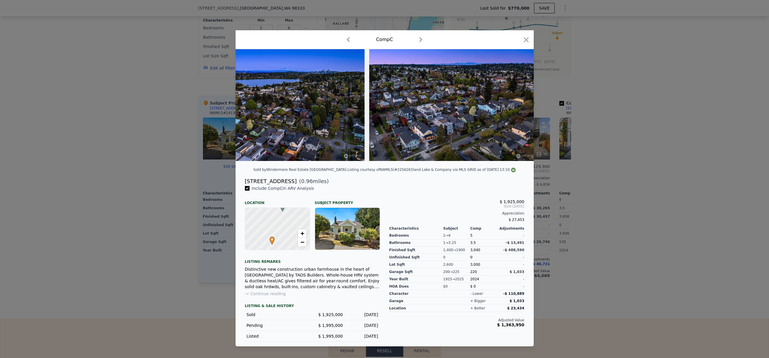
scroll to position [0, 6182]
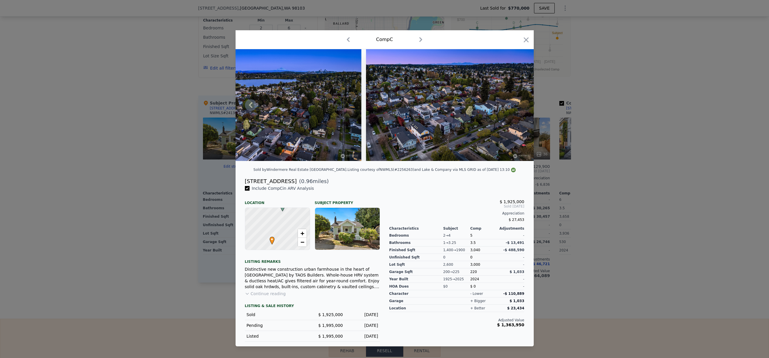
click at [515, 106] on img at bounding box center [450, 105] width 168 height 112
click at [269, 294] on button "Continue reading" at bounding box center [265, 294] width 41 height 6
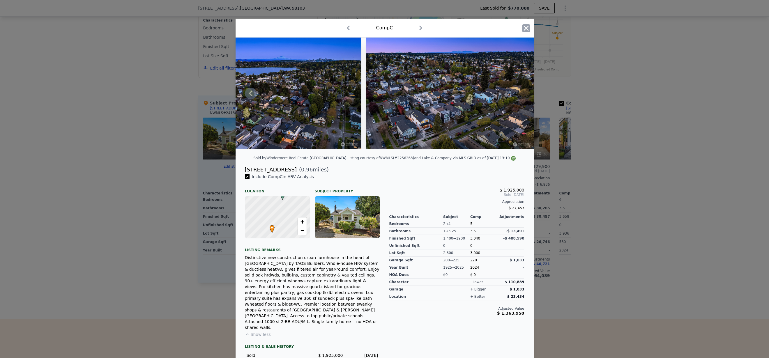
click at [522, 28] on icon "button" at bounding box center [526, 28] width 8 height 8
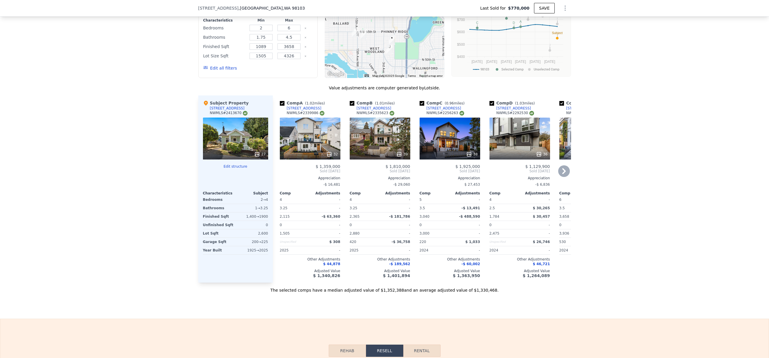
click at [558, 174] on icon at bounding box center [564, 171] width 12 height 12
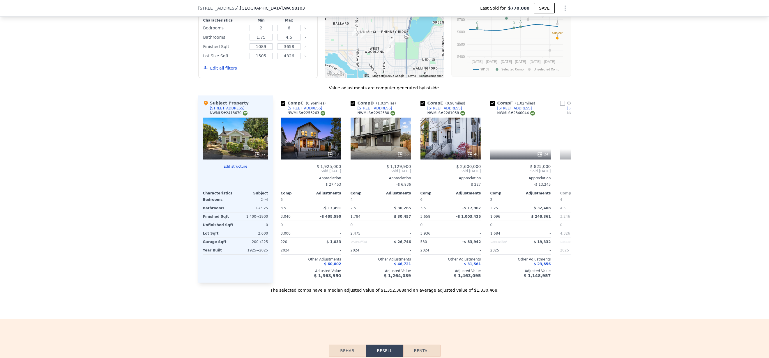
scroll to position [0, 140]
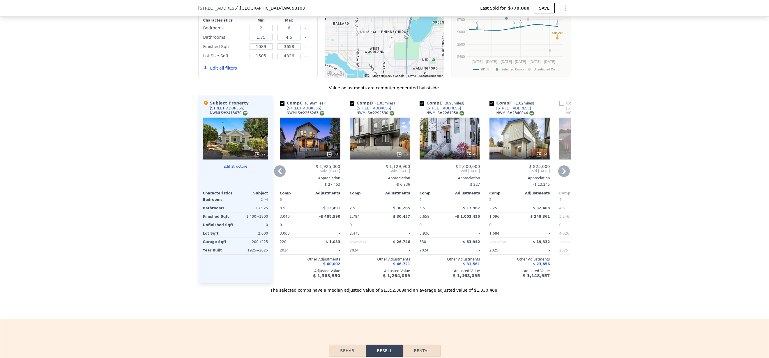
click at [562, 171] on icon at bounding box center [564, 171] width 12 height 12
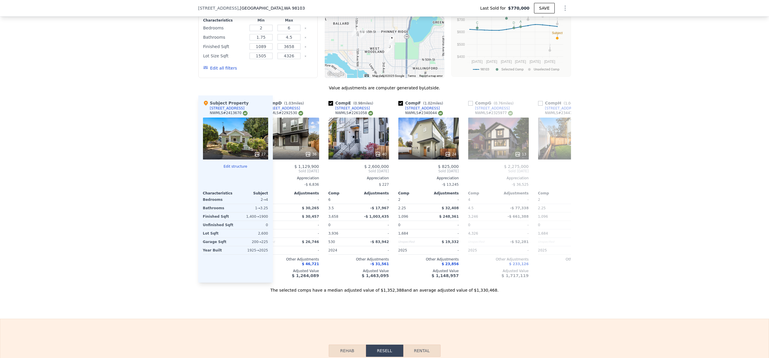
scroll to position [0, 279]
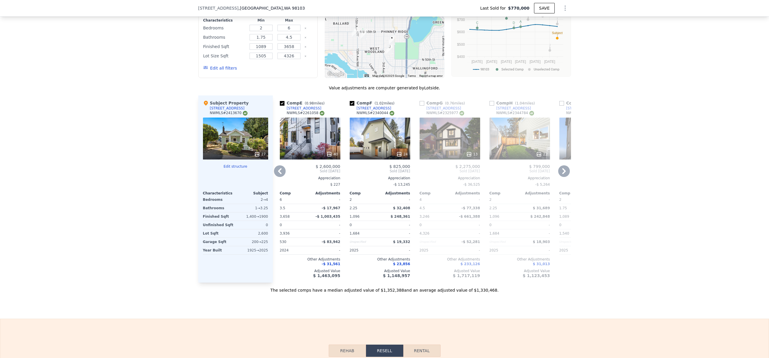
click at [562, 173] on icon at bounding box center [564, 171] width 12 height 12
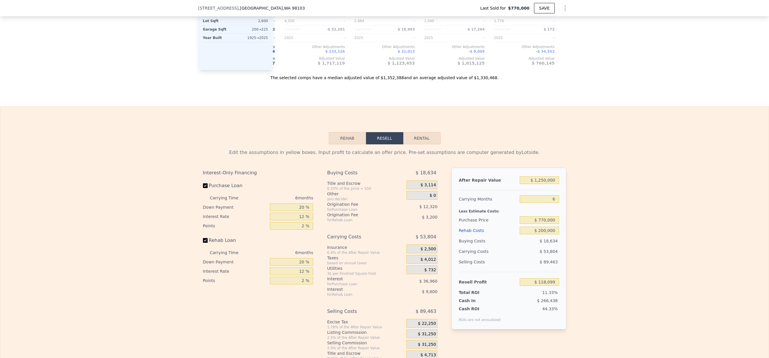
scroll to position [937, 0]
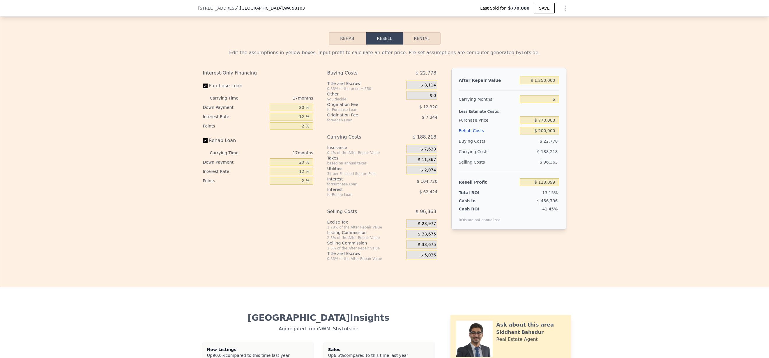
type input "$ 1,347,000"
type input "17"
type input "$ 459,000"
type input "-$ 189,359"
